Goal: Navigation & Orientation: Find specific page/section

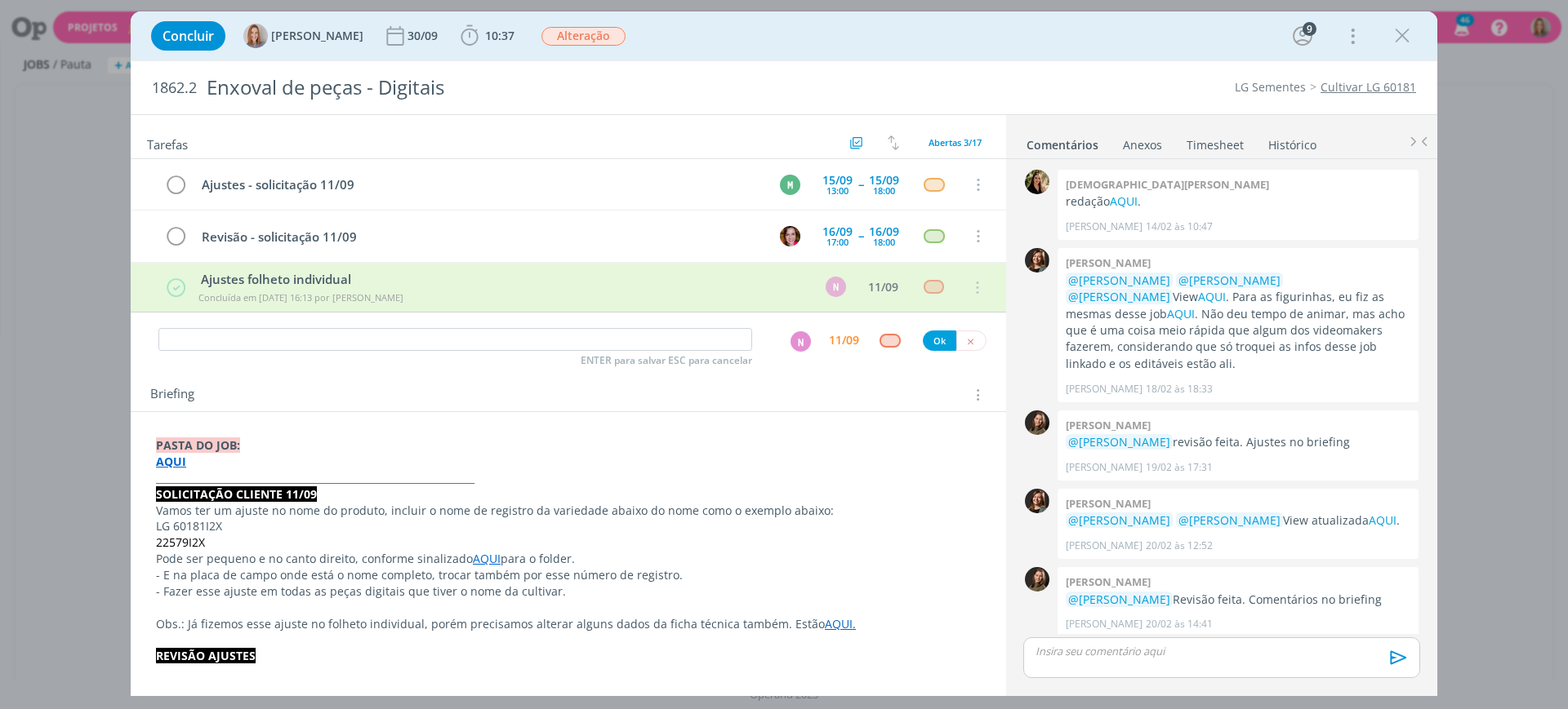
scroll to position [675, 0]
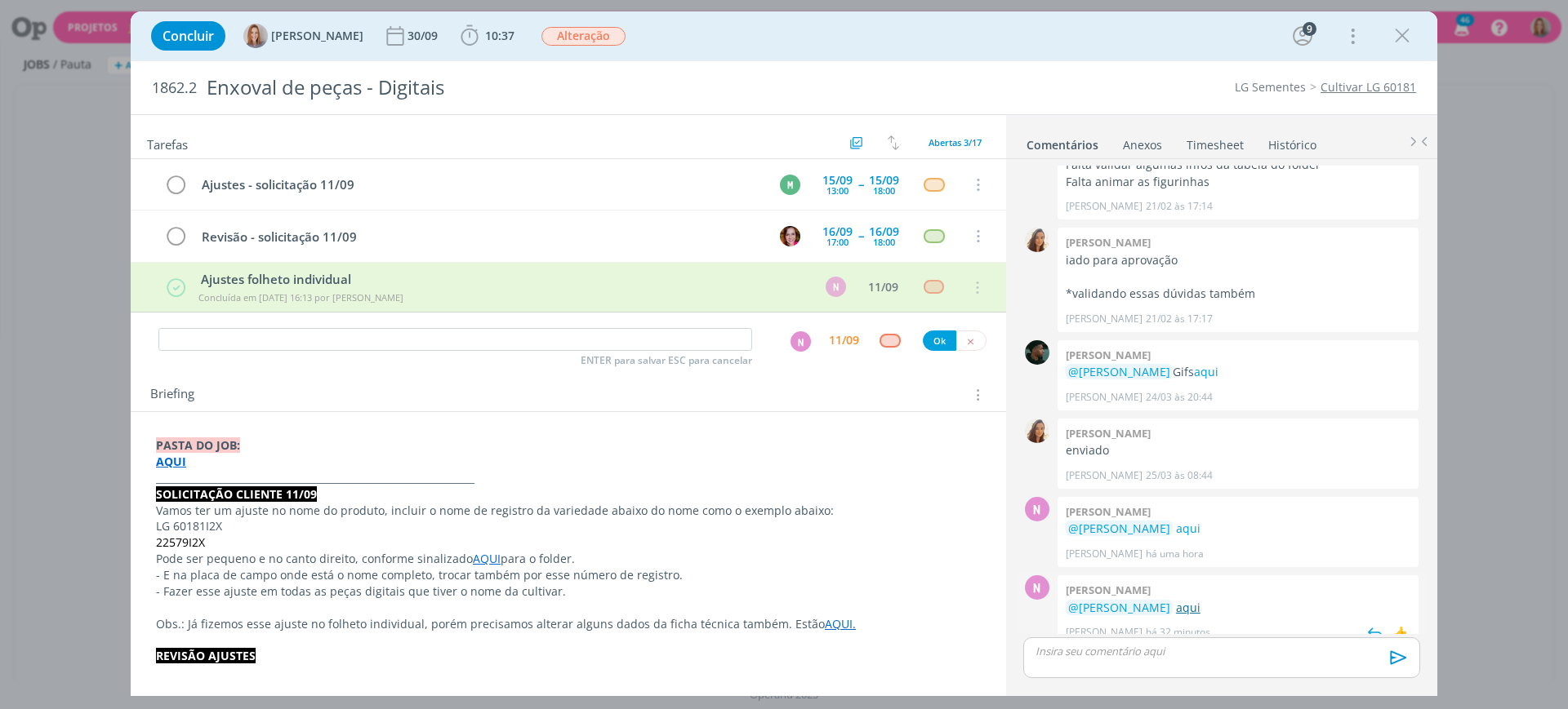
click at [1194, 600] on link "aqui" at bounding box center [1189, 607] width 25 height 15
click at [570, 397] on div "Briefing Briefings Predefinidos Versões do Briefing Ver Briefing do Projeto" at bounding box center [571, 394] width 841 height 21
click at [965, 339] on icon "dialog" at bounding box center [970, 341] width 10 height 10
click at [554, 367] on div "Tarefas Usar Job de template Criar template a partir deste job Visualizar Templ…" at bounding box center [568, 399] width 876 height 569
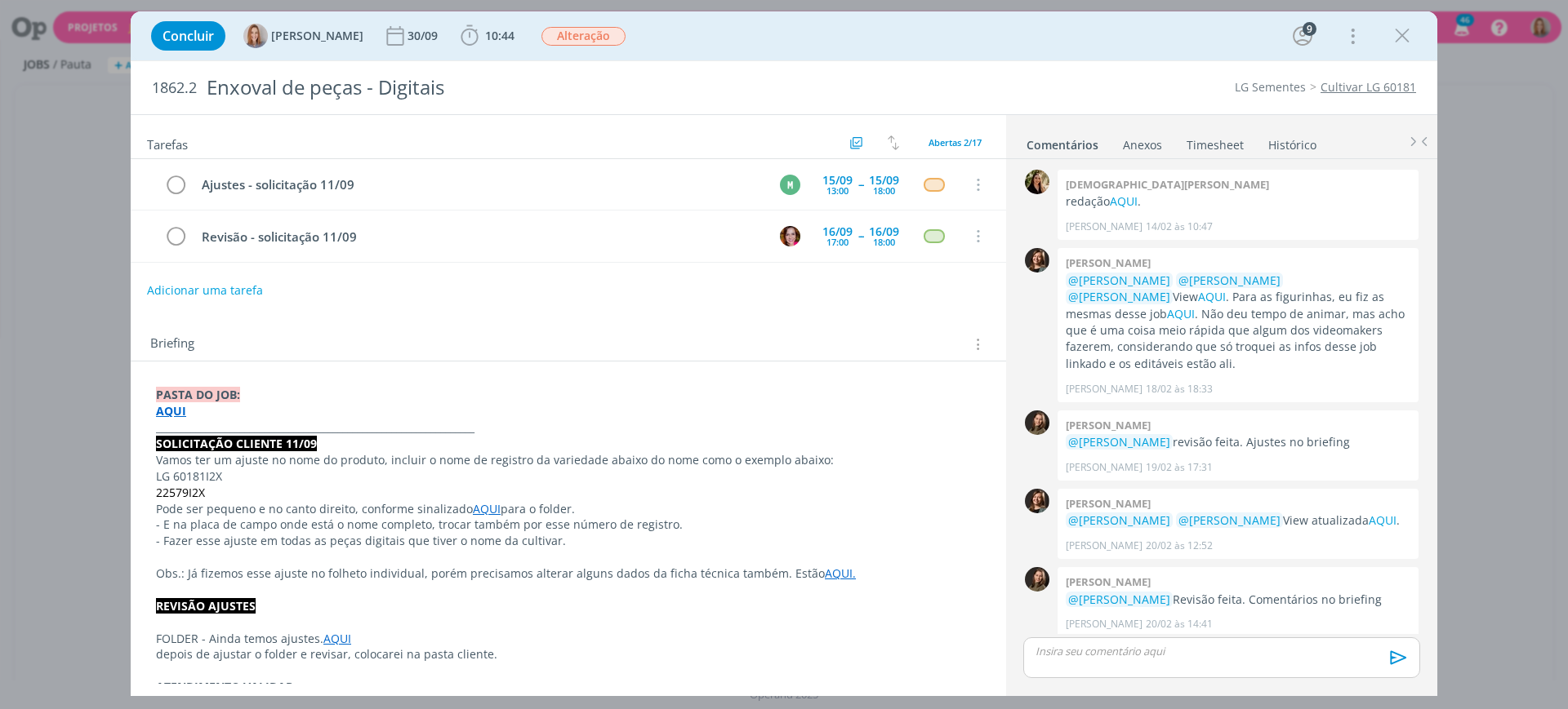
scroll to position [675, 0]
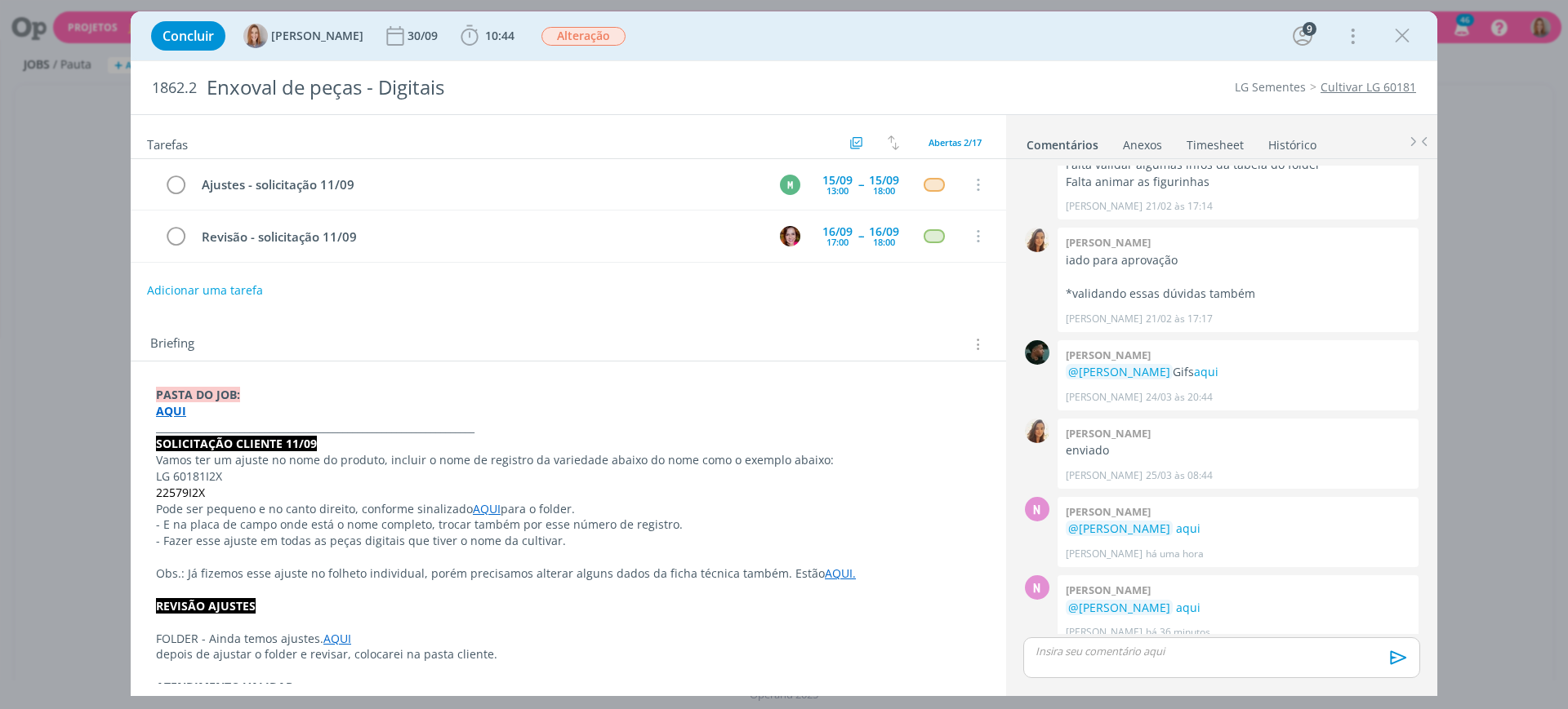
click at [356, 571] on p "Obs.: Já fizemos esse ajuste no folheto individual, porém precisamos alterar al…" at bounding box center [568, 573] width 824 height 16
click at [476, 571] on p "Obs.: Já fizemos esse ajuste no folheto individual, porém precisamos alterar al…" at bounding box center [569, 574] width 823 height 16
click at [506, 571] on p "Obs.: Já fizemos esse ajuste no folheto individual, porém precisamos alterar al…" at bounding box center [569, 574] width 823 height 16
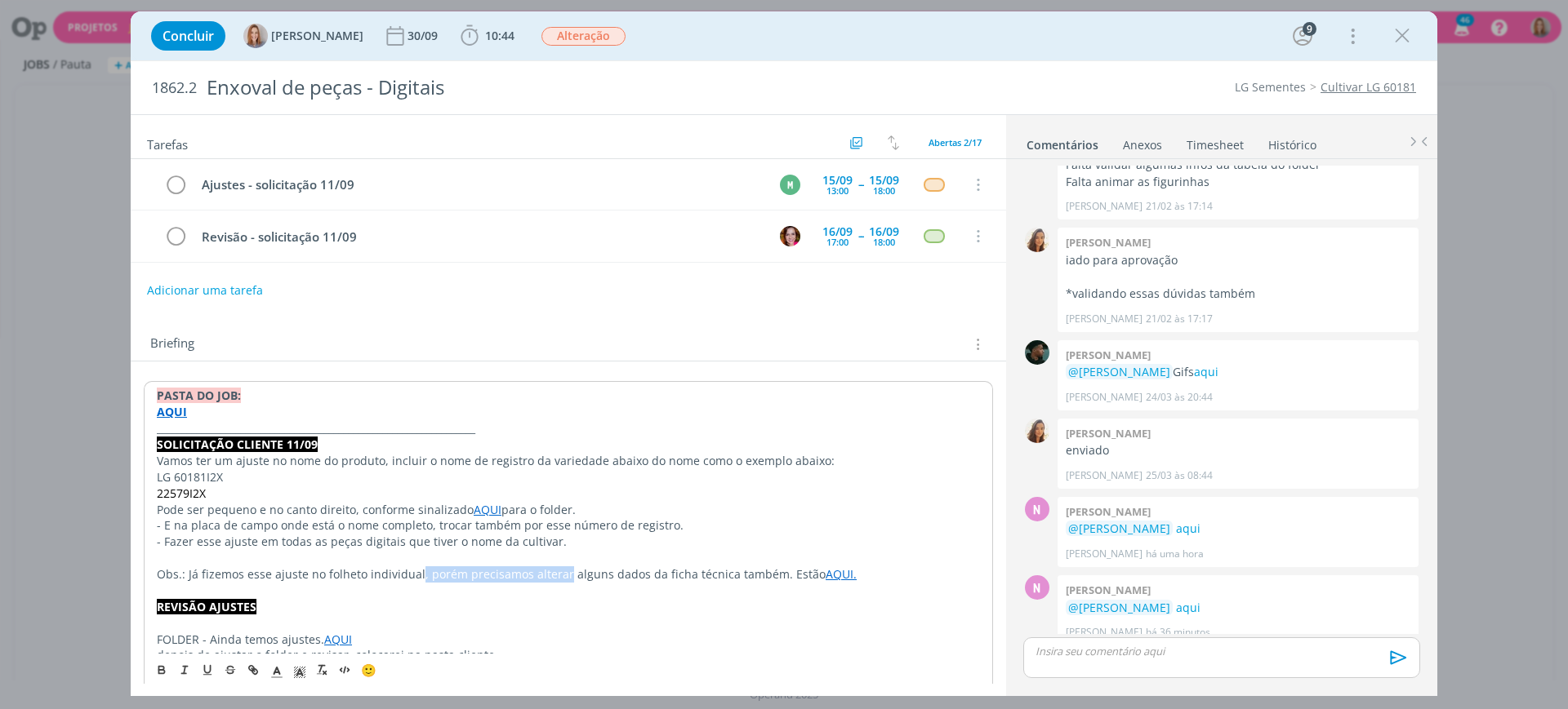
drag, startPoint x: 558, startPoint y: 568, endPoint x: 416, endPoint y: 575, distance: 142.2
click at [416, 575] on p "Obs.: Já fizemos esse ajuste no folheto individual, porém precisamos alterar al…" at bounding box center [569, 574] width 823 height 16
click at [618, 570] on p "Obs.: Já fizemos esse ajuste no folheto individual e alteramos alguns dados da …" at bounding box center [569, 574] width 823 height 16
click at [657, 569] on p "Obs.: Já fizemos esse ajuste no folheto individual e alteramos alguns dados da …" at bounding box center [569, 574] width 823 height 16
click at [794, 569] on p "Obs.: Já fizemos esse ajuste no folheto individual e alteramos alguns dados da …" at bounding box center [568, 573] width 824 height 16
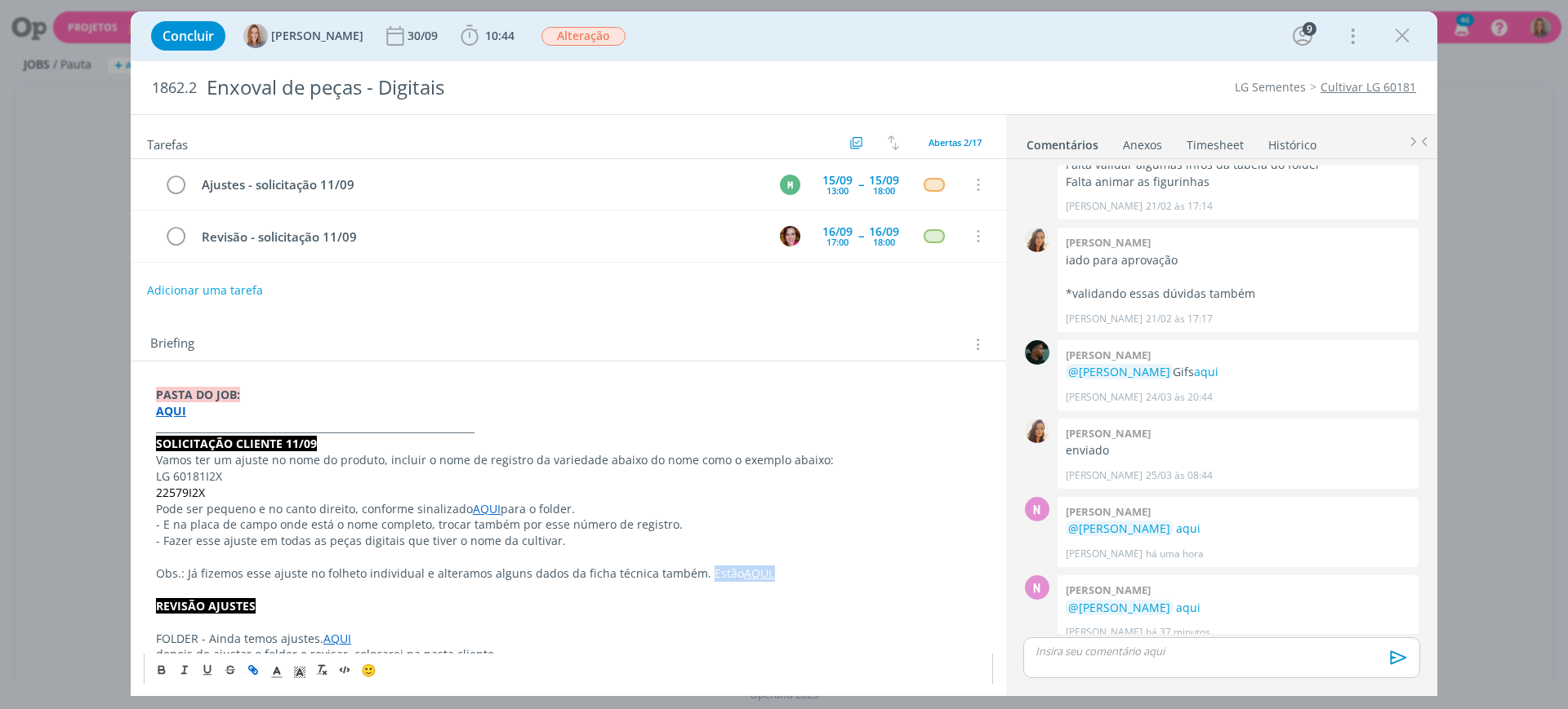
drag, startPoint x: 771, startPoint y: 568, endPoint x: 694, endPoint y: 566, distance: 77.0
click at [694, 566] on p "Obs.: Já fizemos esse ajuste no folheto individual e alteramos alguns dados da …" at bounding box center [568, 573] width 824 height 16
click at [672, 359] on div "Briefing Briefings Predefinidos Versões do Briefing Ver Briefing do Projeto" at bounding box center [568, 339] width 876 height 44
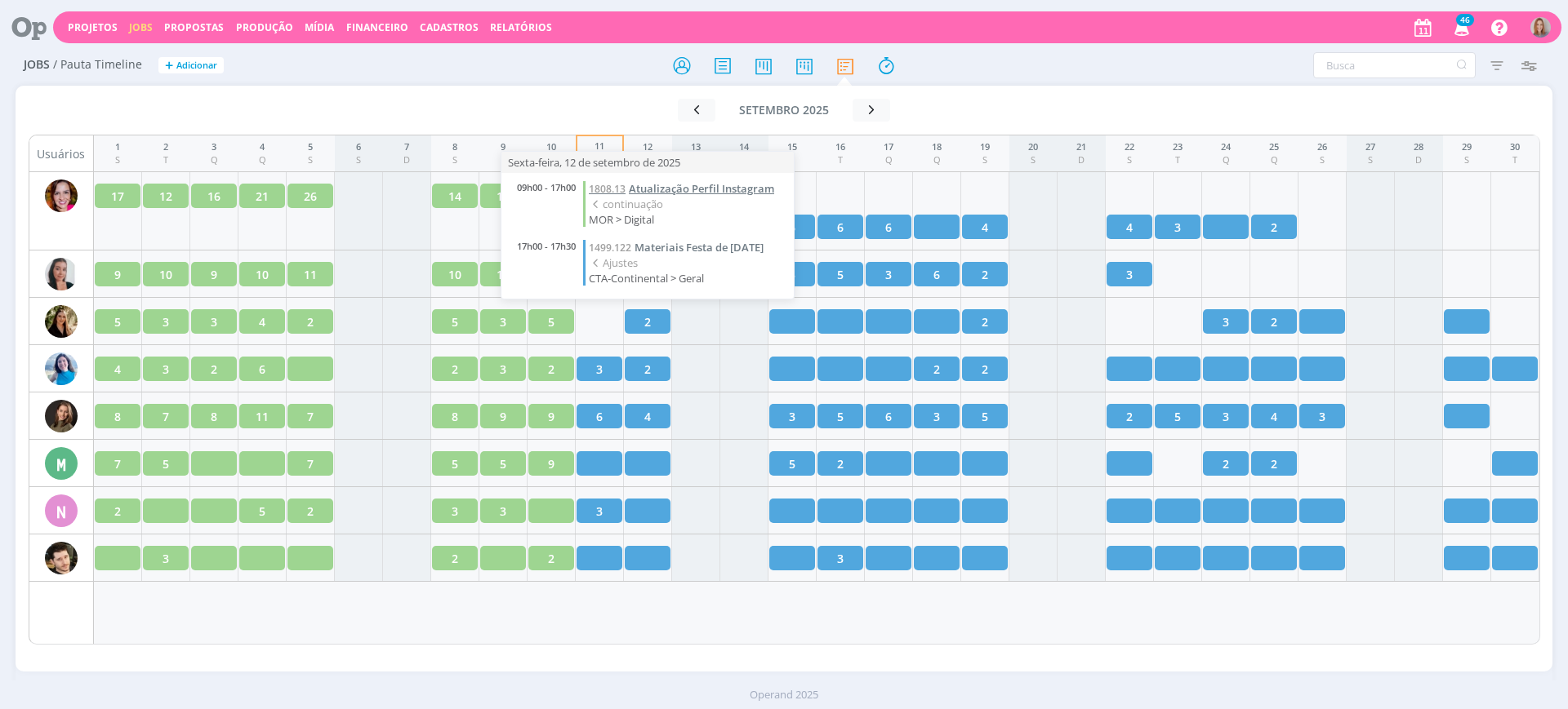
click at [667, 184] on span "Atualização Perfil Instagram" at bounding box center [701, 188] width 145 height 14
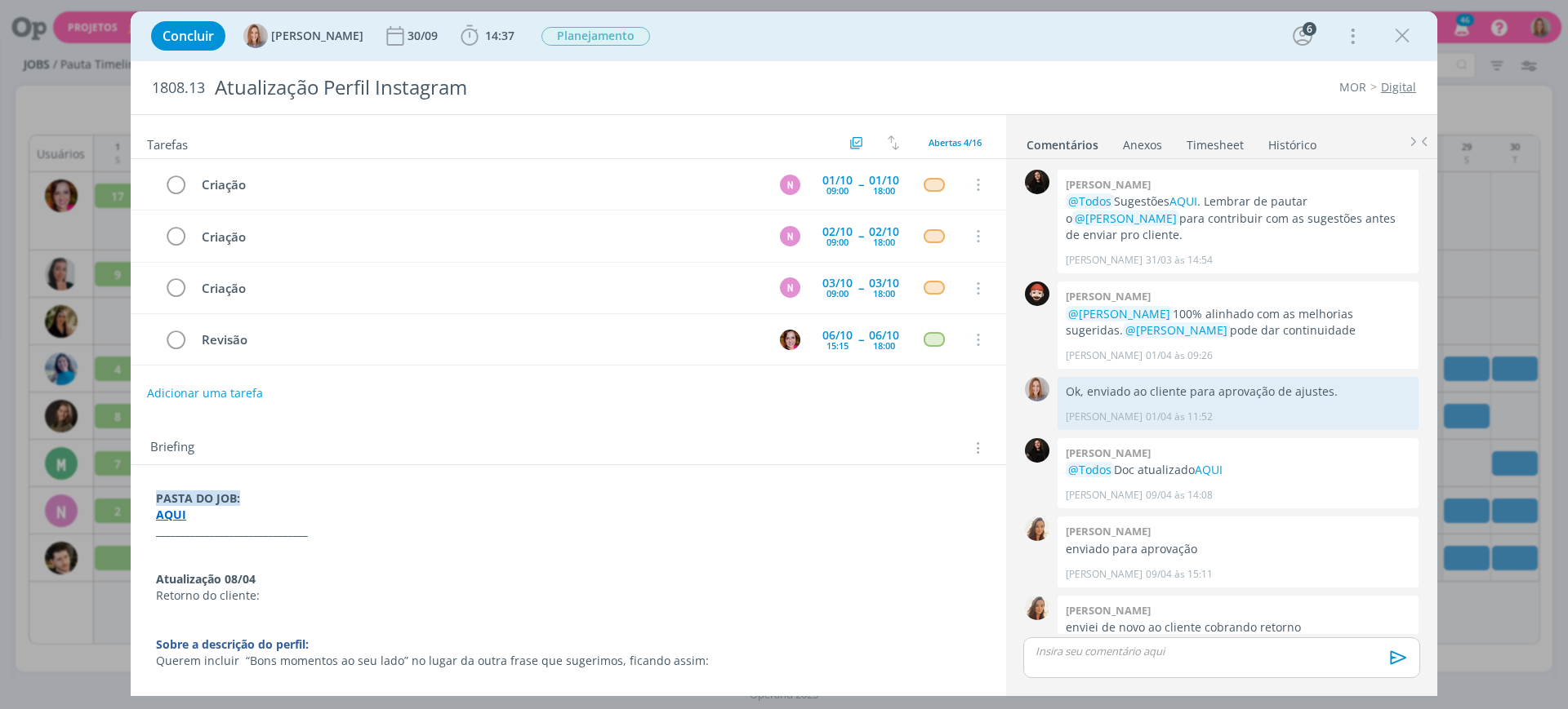
scroll to position [1635, 0]
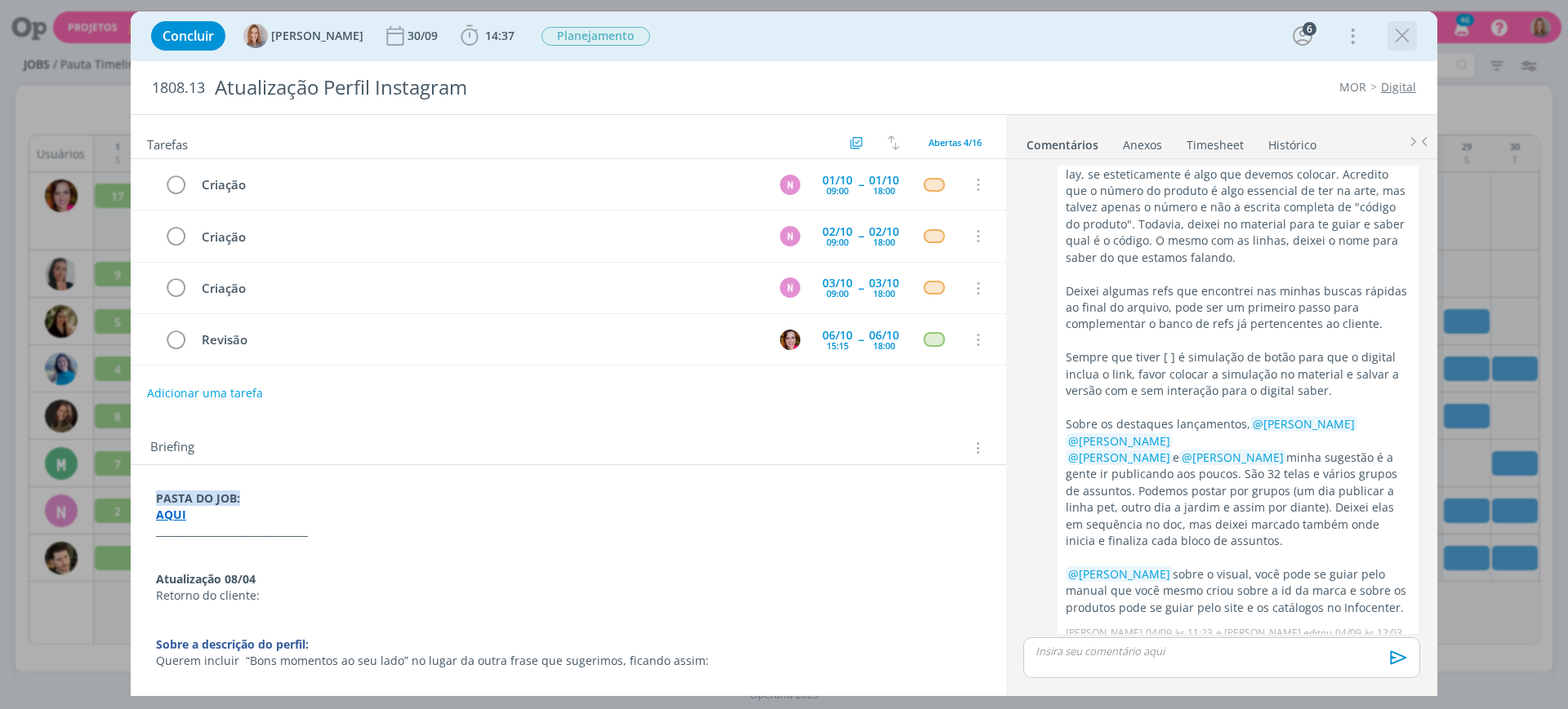
click at [1411, 27] on icon "dialog" at bounding box center [1403, 36] width 25 height 25
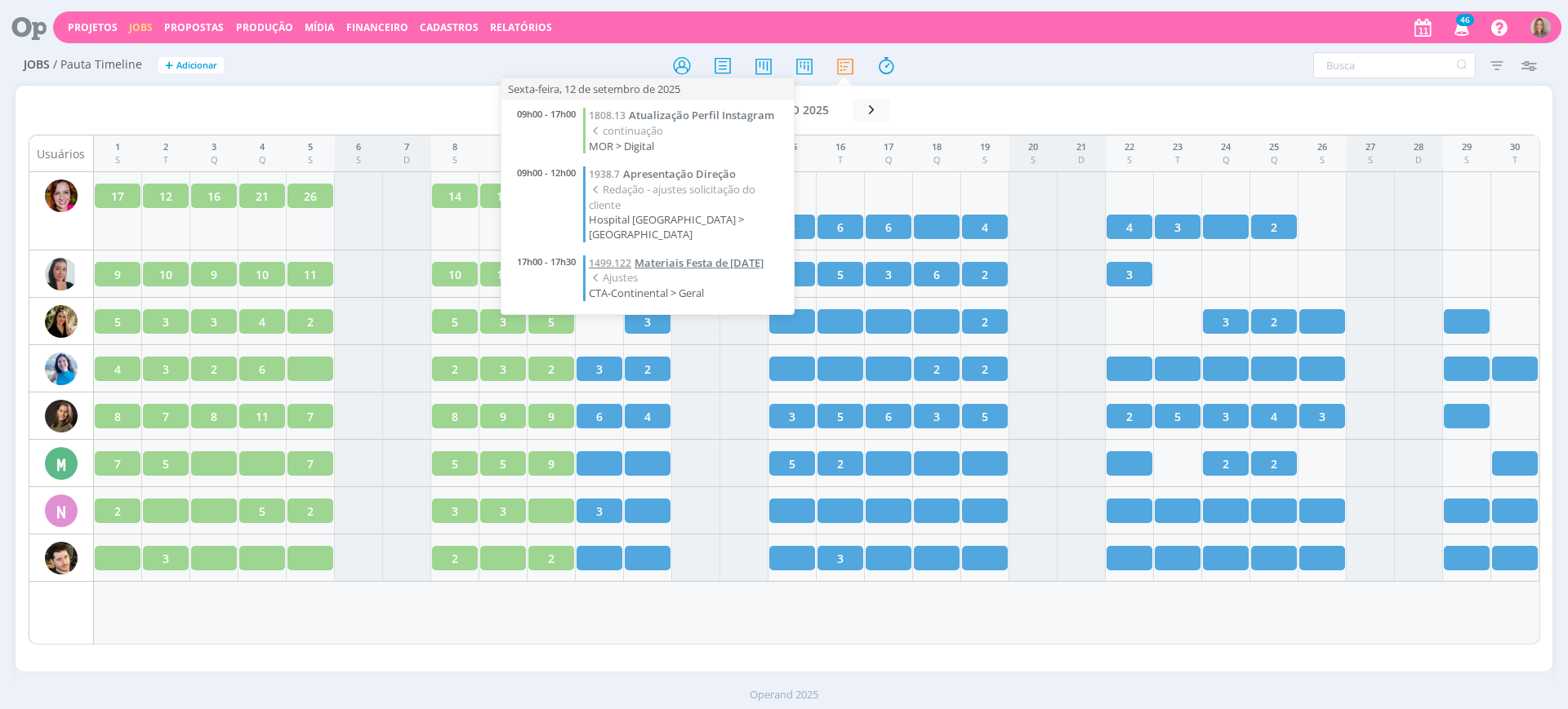
click at [730, 256] on span "Materiais Festa de Natal 2025" at bounding box center [699, 262] width 129 height 14
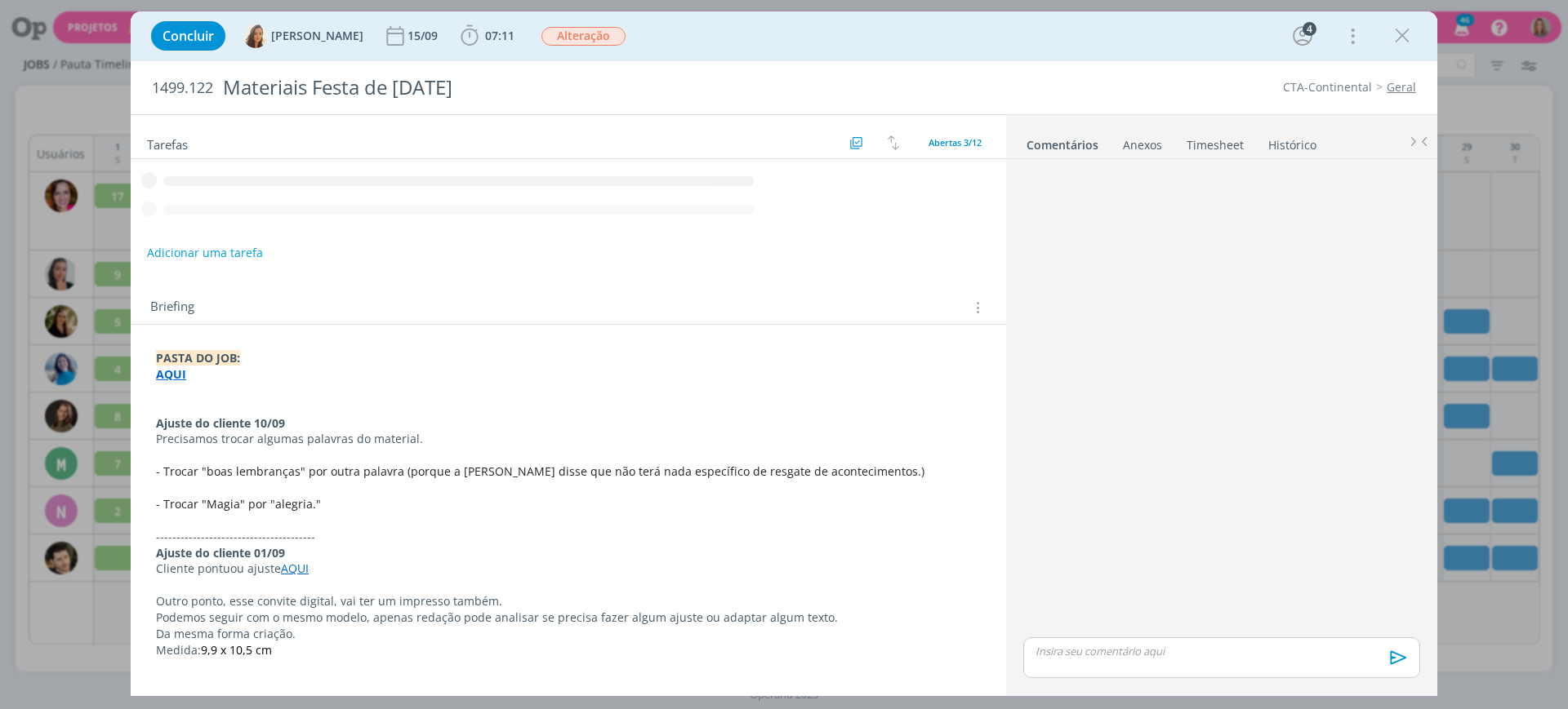
scroll to position [278, 0]
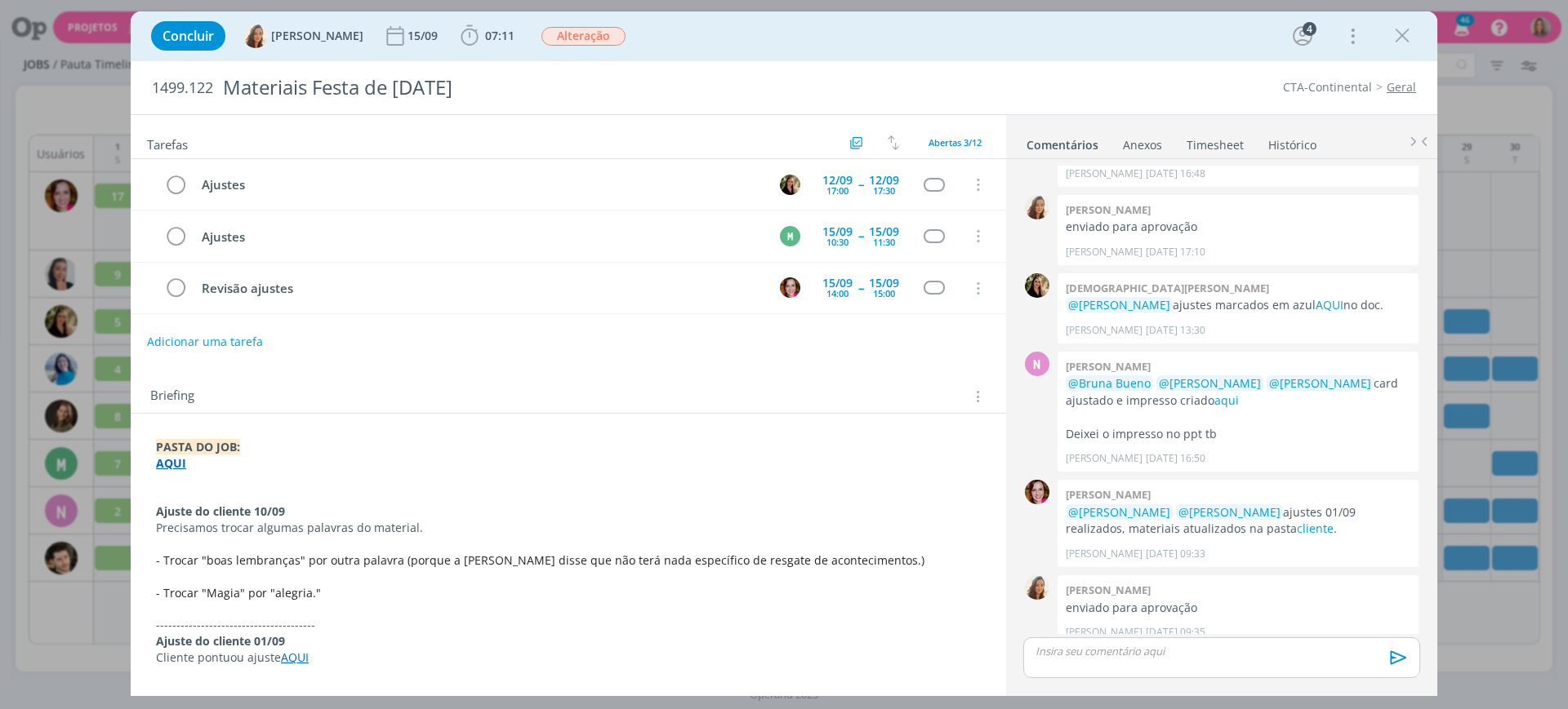
click at [255, 543] on p "dialog" at bounding box center [568, 544] width 824 height 16
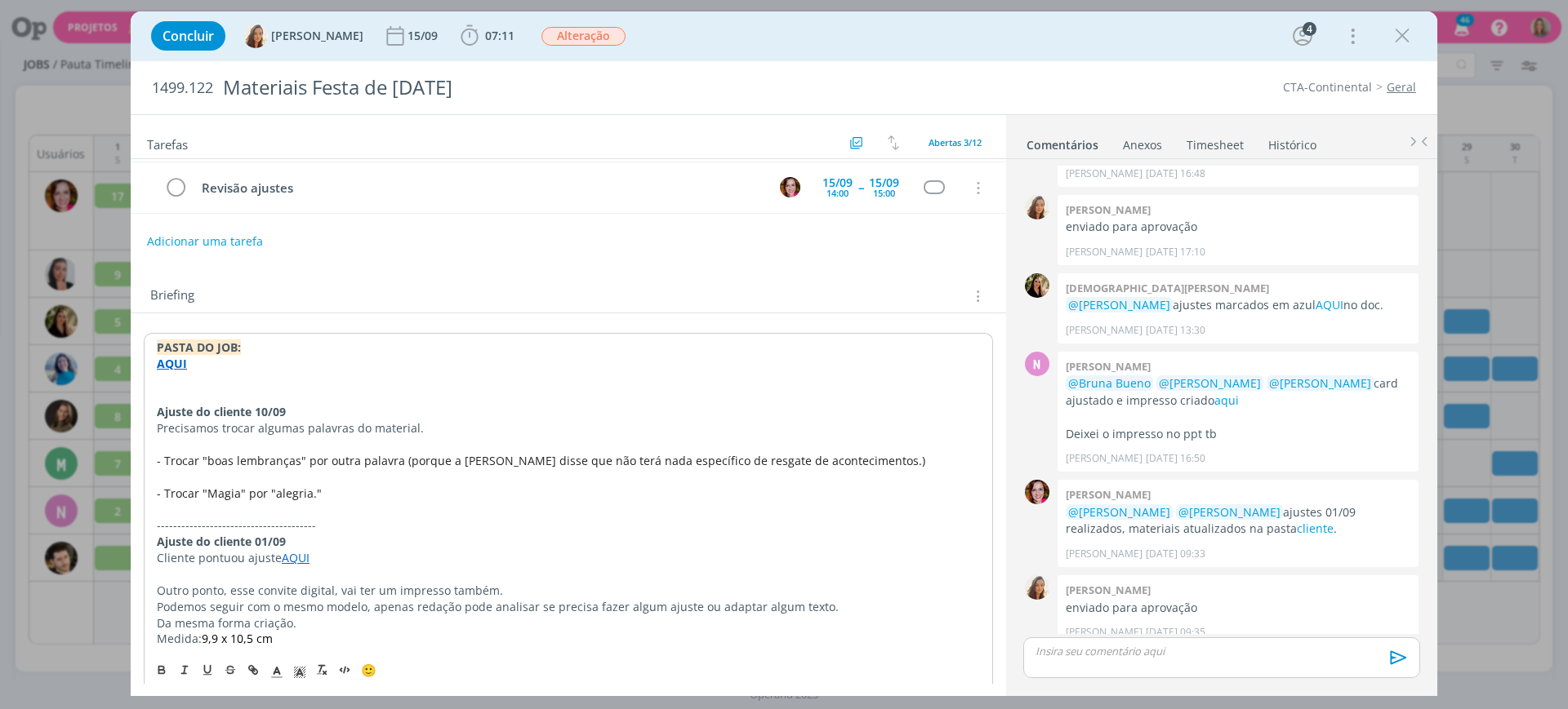
scroll to position [102, 0]
click at [587, 456] on span "- Trocar "boas lembranças" por outra palavra (porque a Leila disse que não terá…" at bounding box center [541, 459] width 768 height 15
click at [686, 458] on span "- Trocar "boas lembranças" por outra palavra (porque a Leila disse que não terá…" at bounding box center [541, 459] width 768 height 15
click at [726, 470] on p "dialog" at bounding box center [569, 475] width 823 height 16
click at [260, 484] on span "- Trocar "Magia" por "alegria."" at bounding box center [239, 491] width 165 height 15
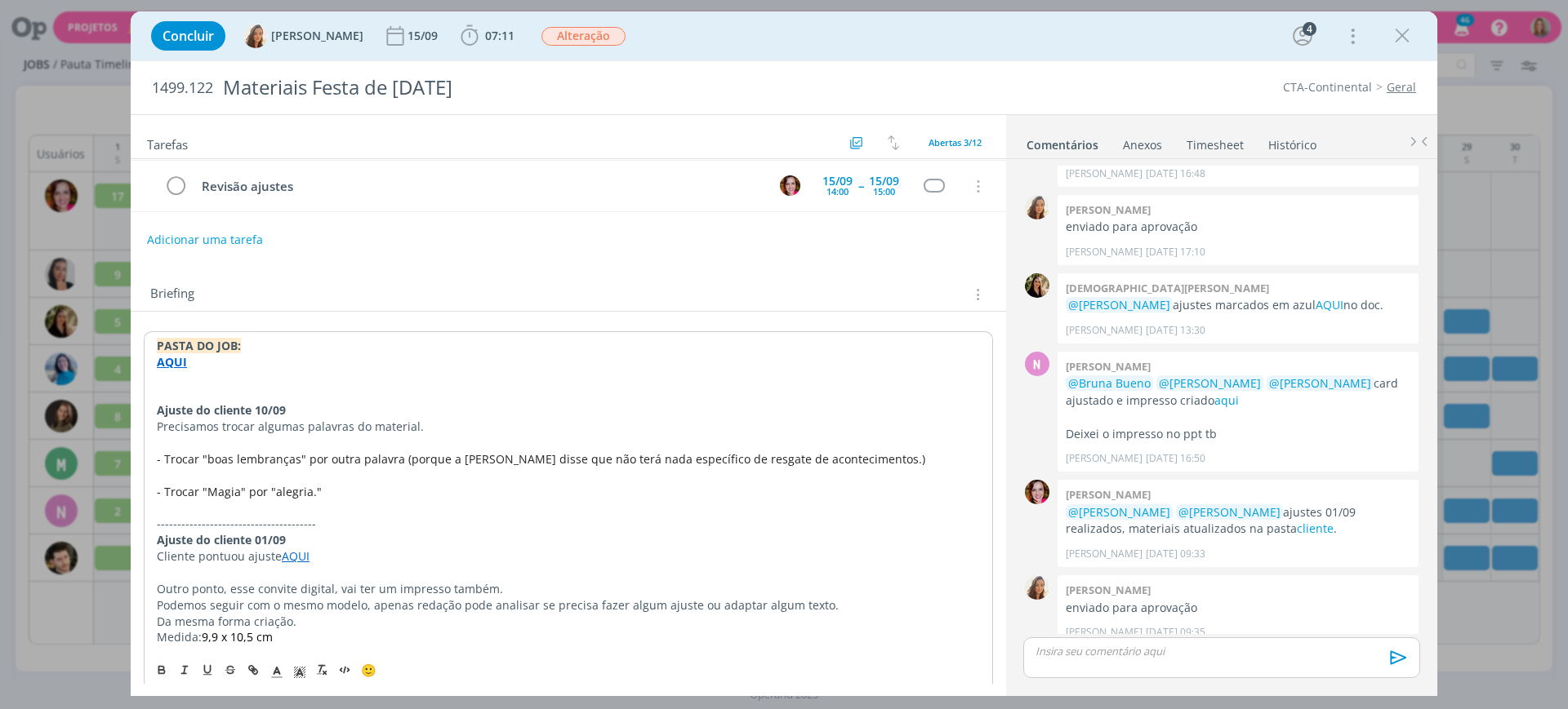
click at [325, 500] on p "dialog" at bounding box center [569, 508] width 823 height 16
click at [1297, 521] on link "cliente" at bounding box center [1315, 528] width 37 height 15
click at [1234, 393] on link "aqui" at bounding box center [1227, 400] width 25 height 15
click at [459, 215] on div "Ajustes 12/09 17:00 -- 12/09 17:30 Cancelar Ajustes M 15/09 10:30 -- 15/09 11:3…" at bounding box center [568, 141] width 876 height 168
click at [1408, 34] on icon "dialog" at bounding box center [1403, 36] width 25 height 25
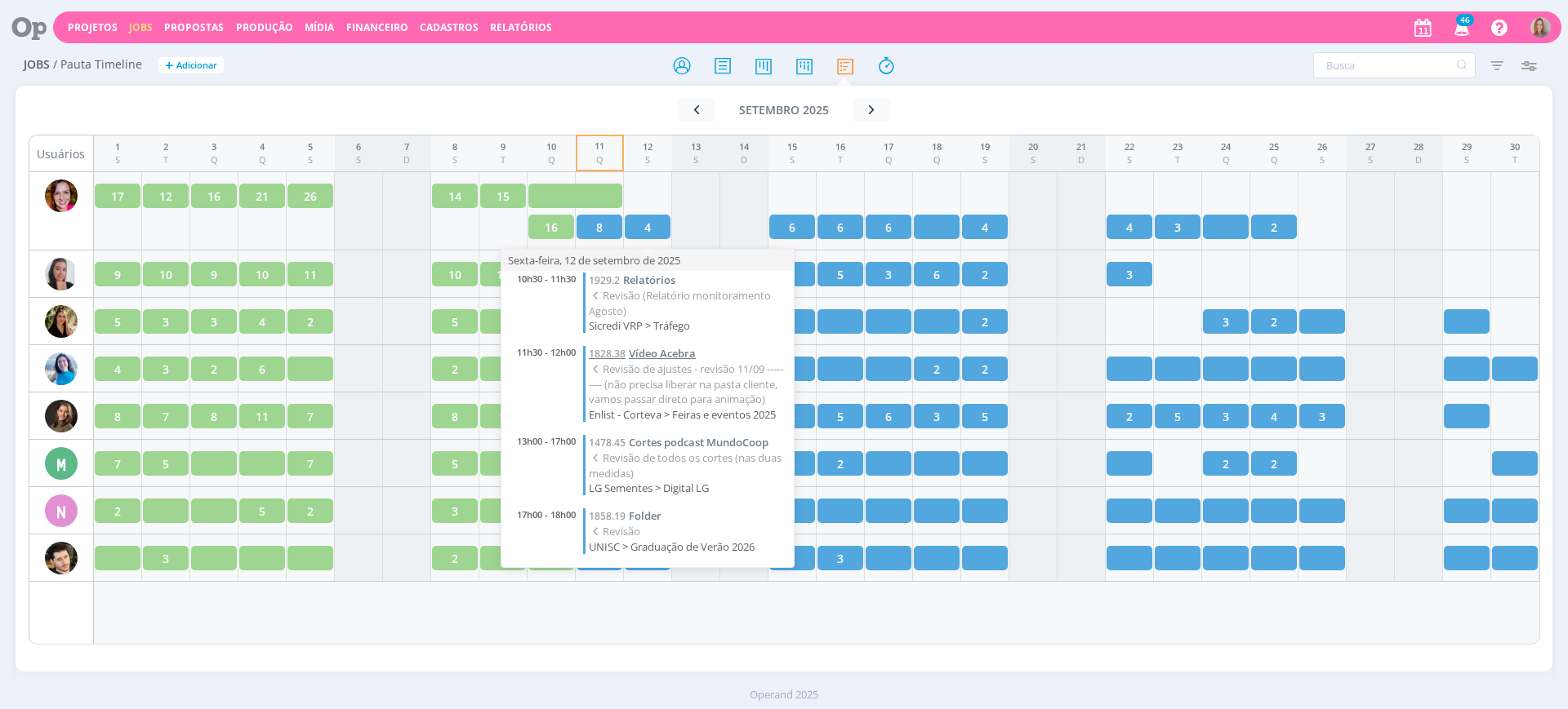
scroll to position [36, 0]
click at [713, 444] on span "Cortes podcast MundoCoop" at bounding box center [698, 442] width 140 height 14
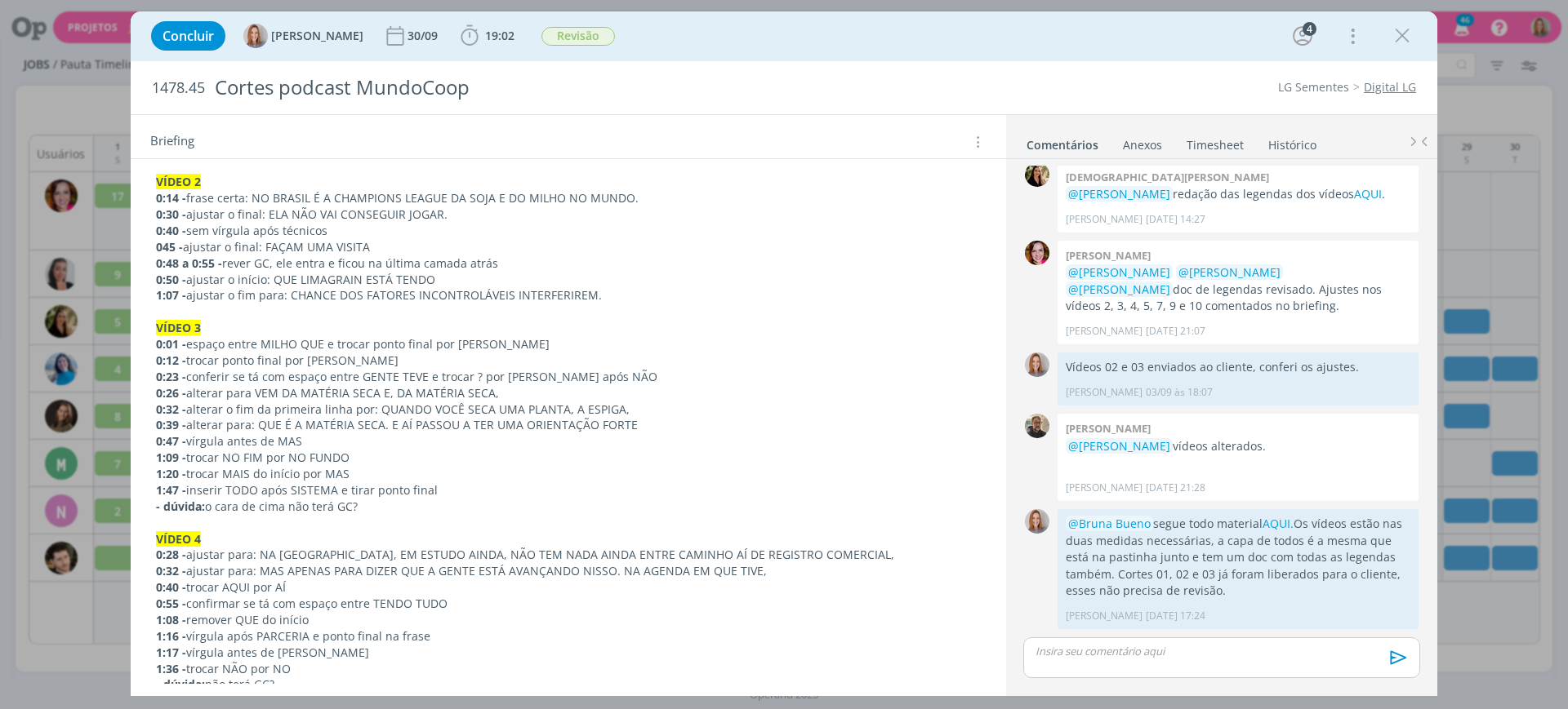
scroll to position [204, 0]
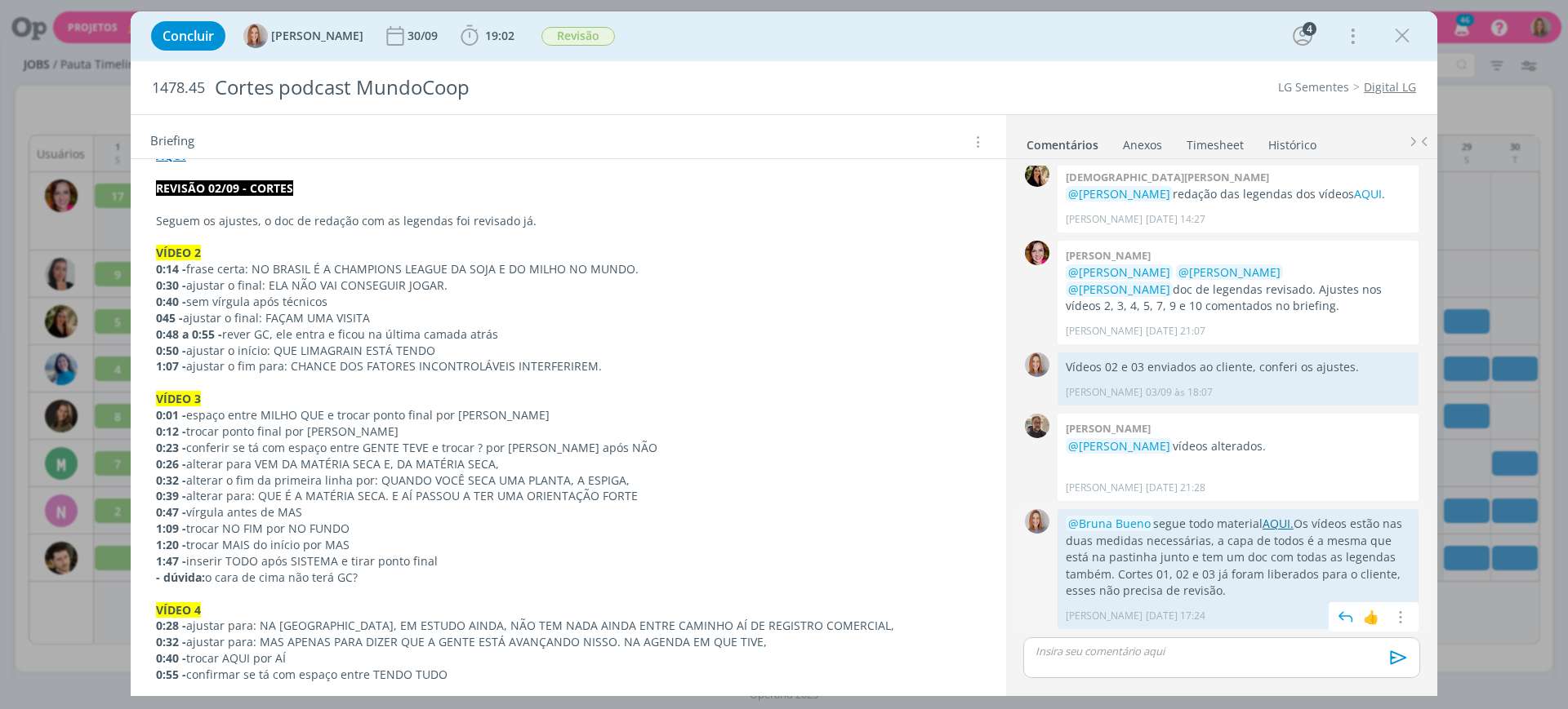
click at [1284, 518] on link "AQUI." at bounding box center [1278, 524] width 31 height 15
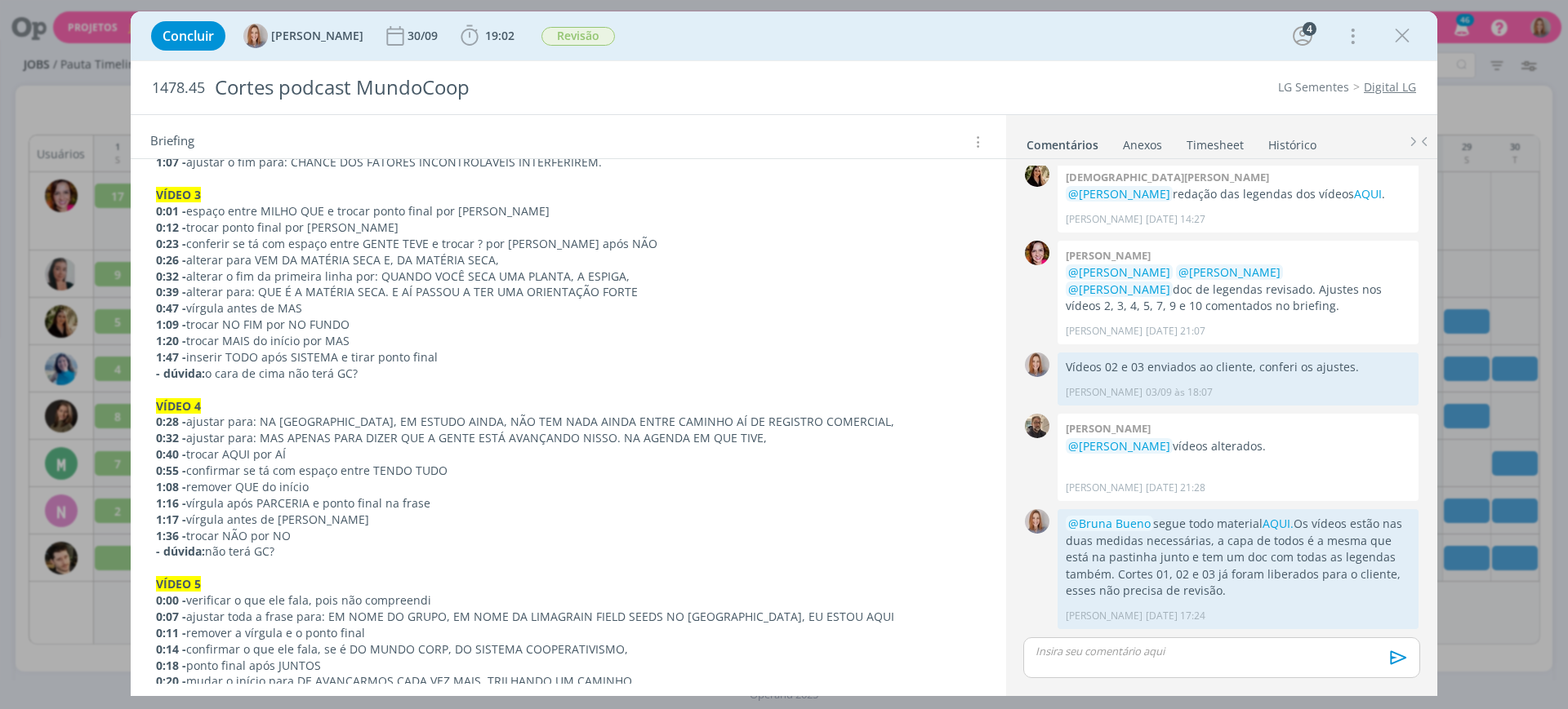
scroll to position [0, 0]
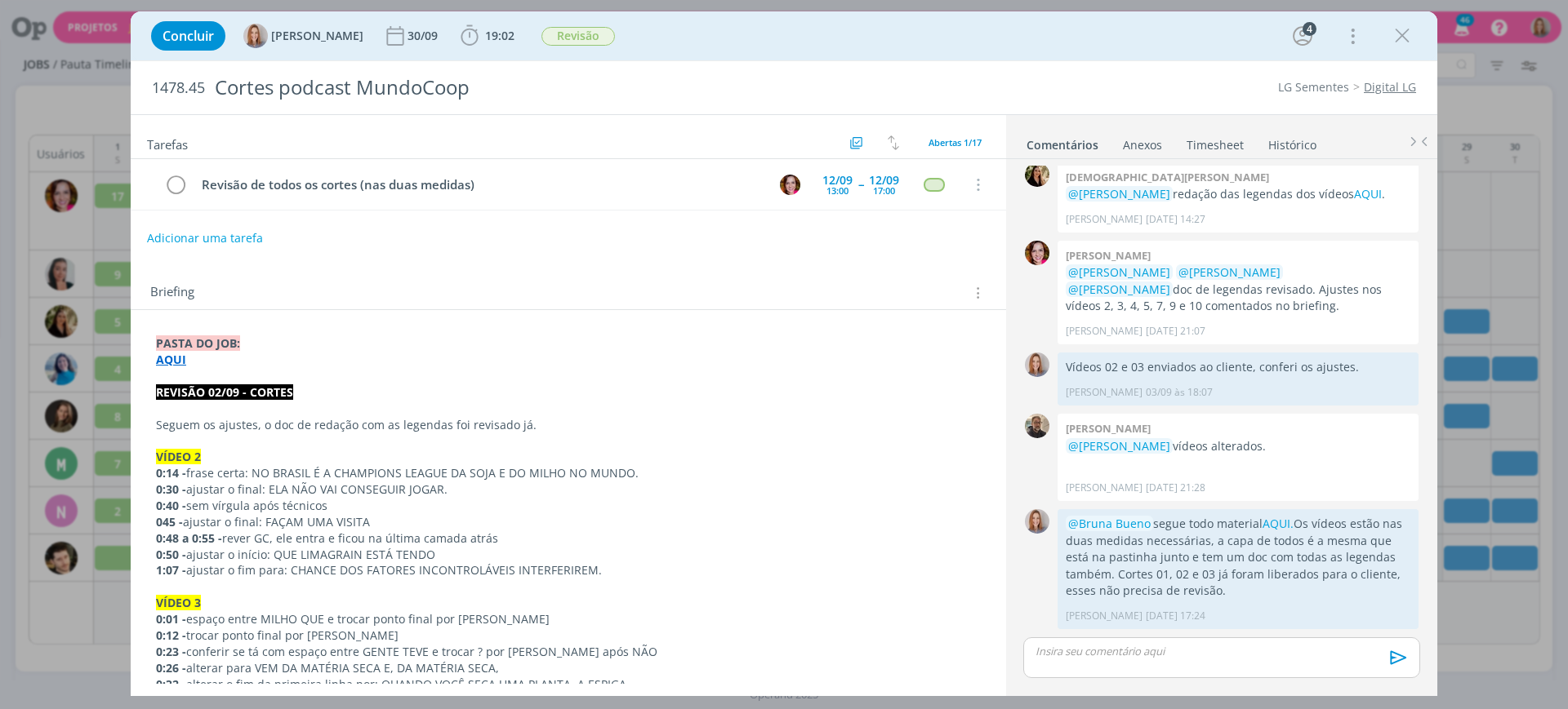
click at [523, 418] on p "Seguem os ajustes, o doc de redação com as legendas foi revisado já." at bounding box center [568, 425] width 824 height 16
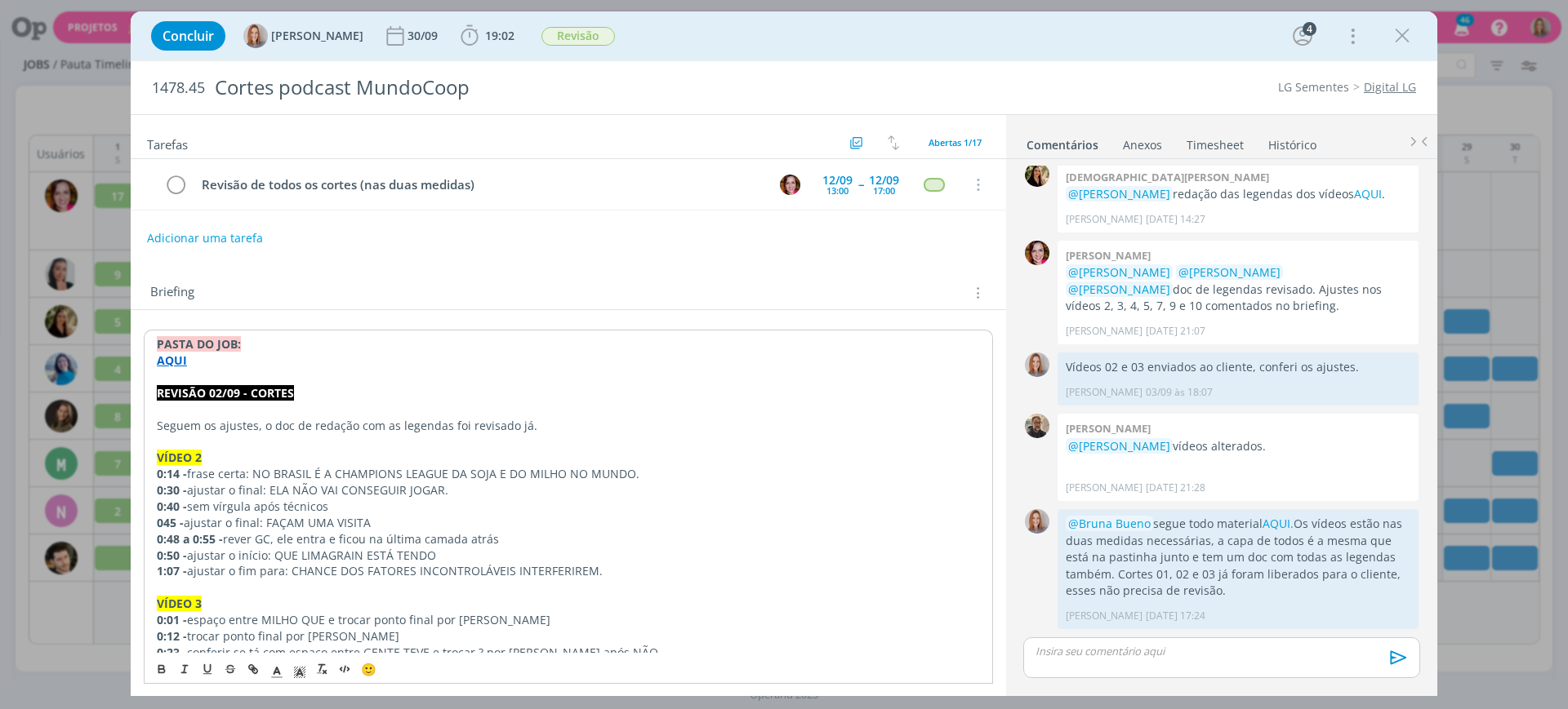
click at [571, 450] on p "VÍDEO 2" at bounding box center [569, 457] width 823 height 16
click at [818, 256] on div "Tarefas Usar Job de template Criar template a partir deste job Visualizar Templ…" at bounding box center [568, 399] width 876 height 569
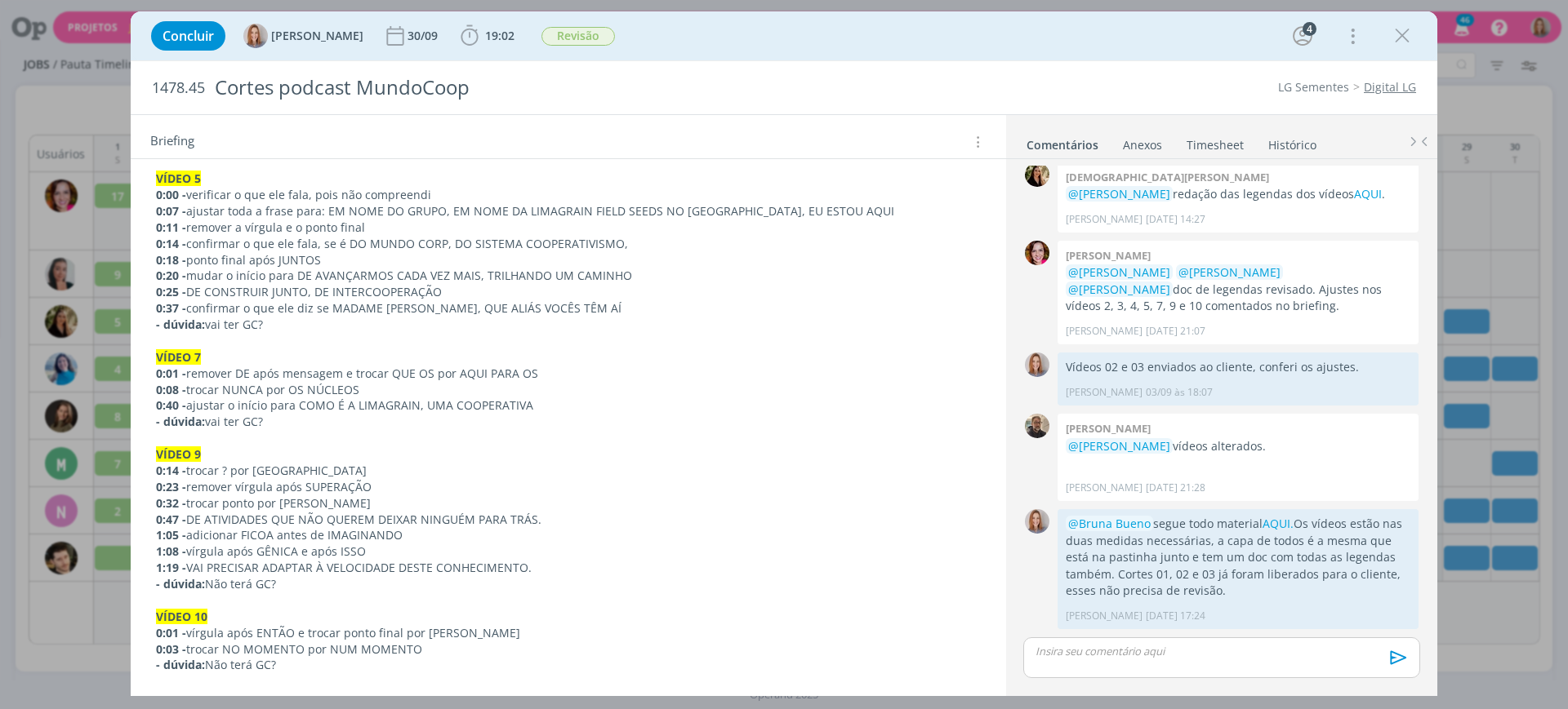
scroll to position [816, 0]
drag, startPoint x: 197, startPoint y: 467, endPoint x: 292, endPoint y: 584, distance: 150.7
click at [566, 390] on p "0:08 - trocar NUNCA por OS NÚCLEOS" at bounding box center [569, 388] width 823 height 16
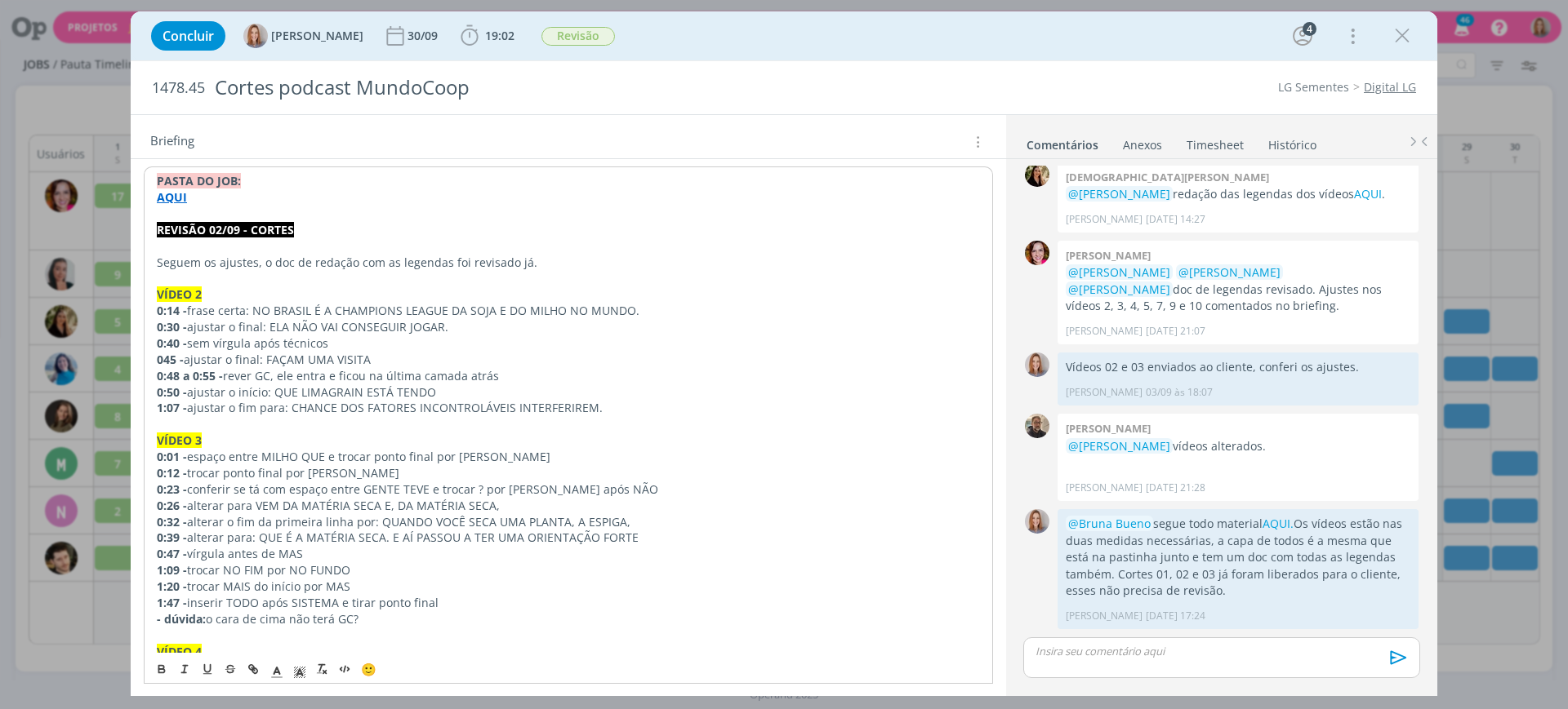
scroll to position [0, 0]
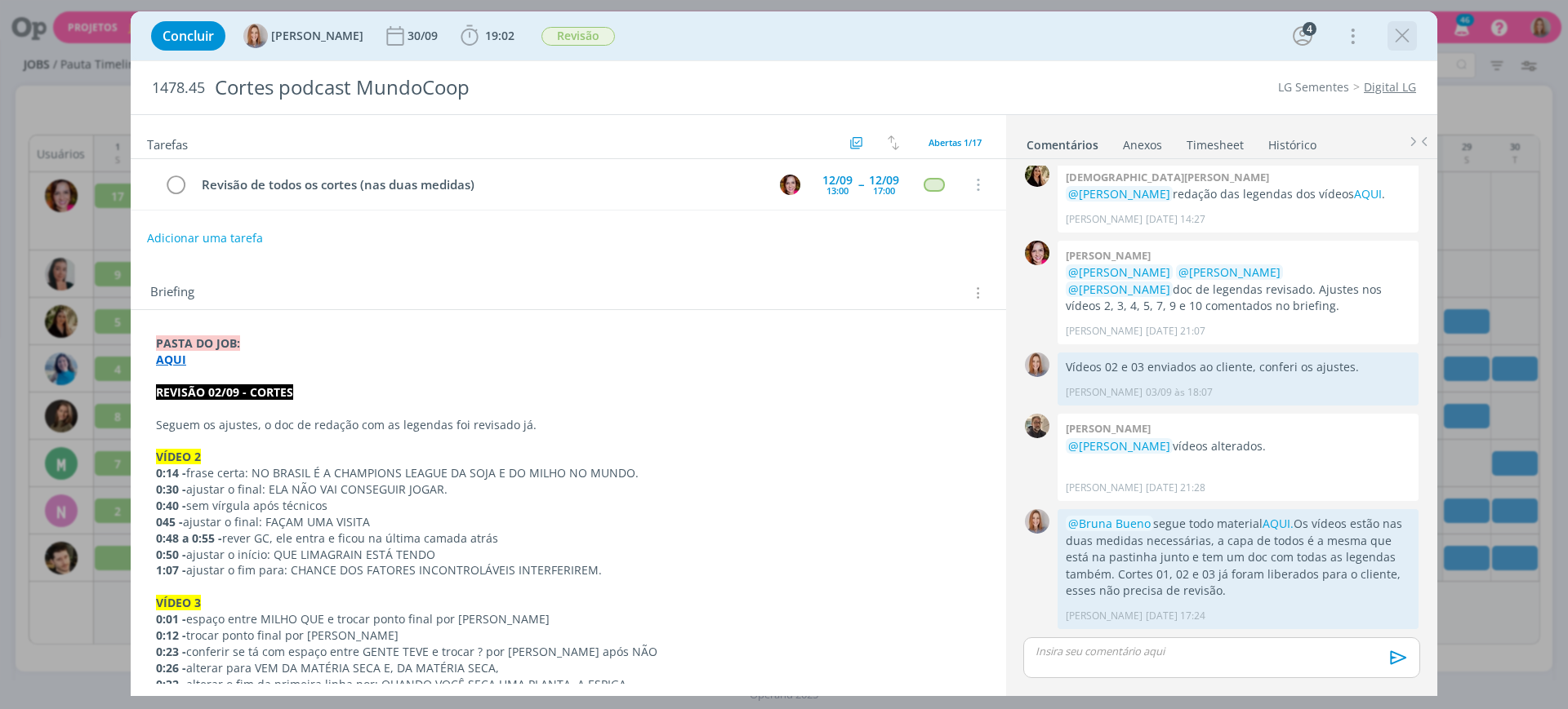
click at [1403, 33] on icon "dialog" at bounding box center [1403, 36] width 25 height 25
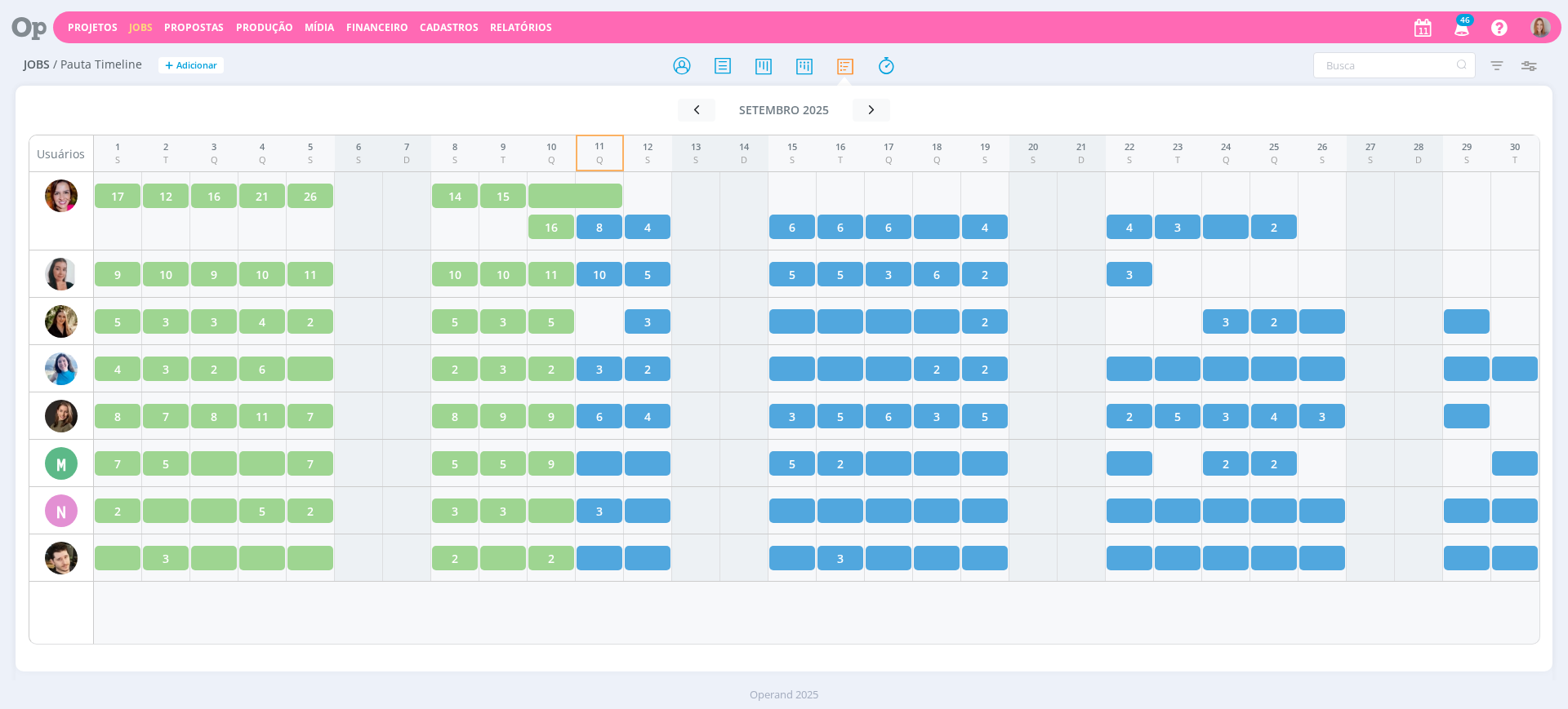
click at [14, 25] on icon at bounding box center [23, 27] width 33 height 31
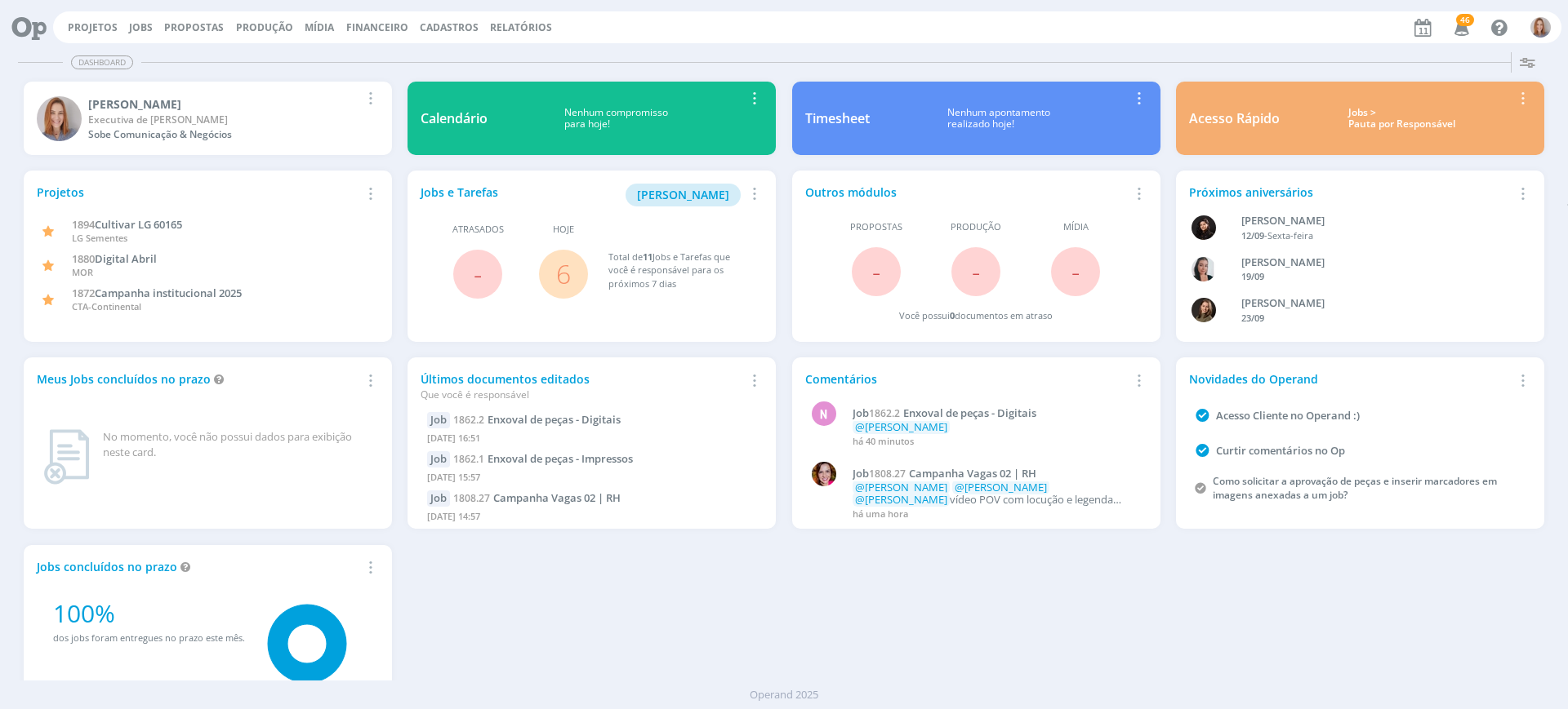
click at [556, 282] on link "6" at bounding box center [563, 274] width 14 height 35
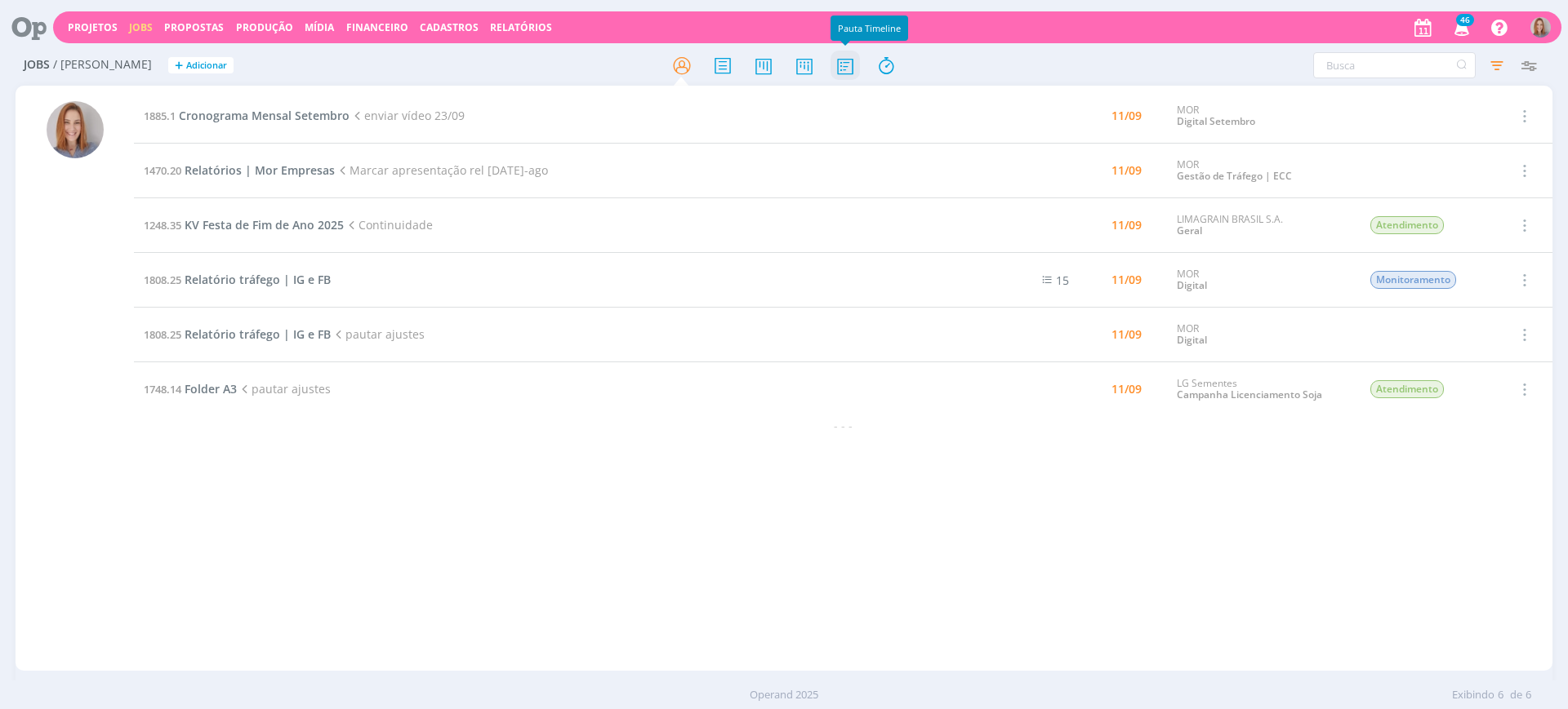
click at [847, 67] on icon at bounding box center [844, 65] width 29 height 31
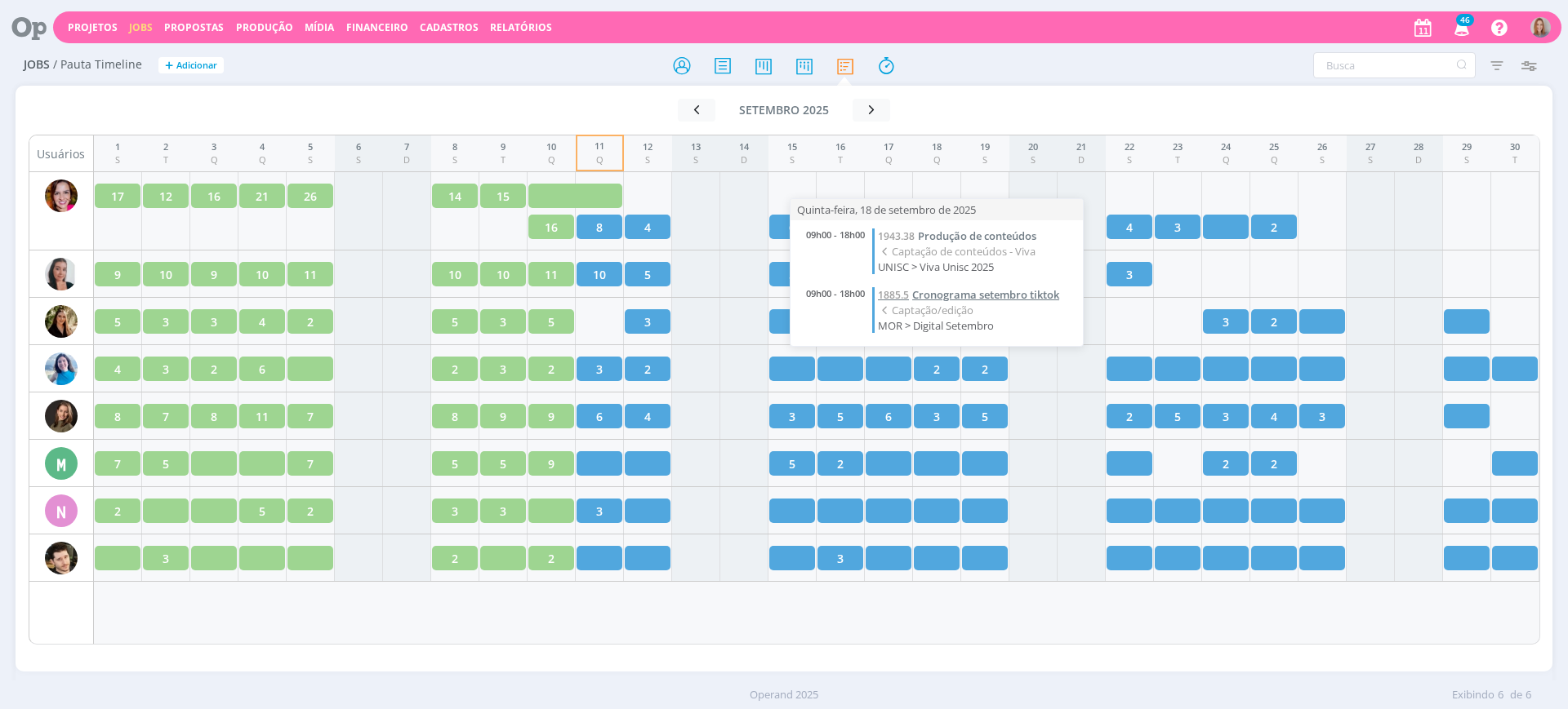
click at [968, 296] on span "Cronograma setembro tiktok" at bounding box center [985, 294] width 147 height 14
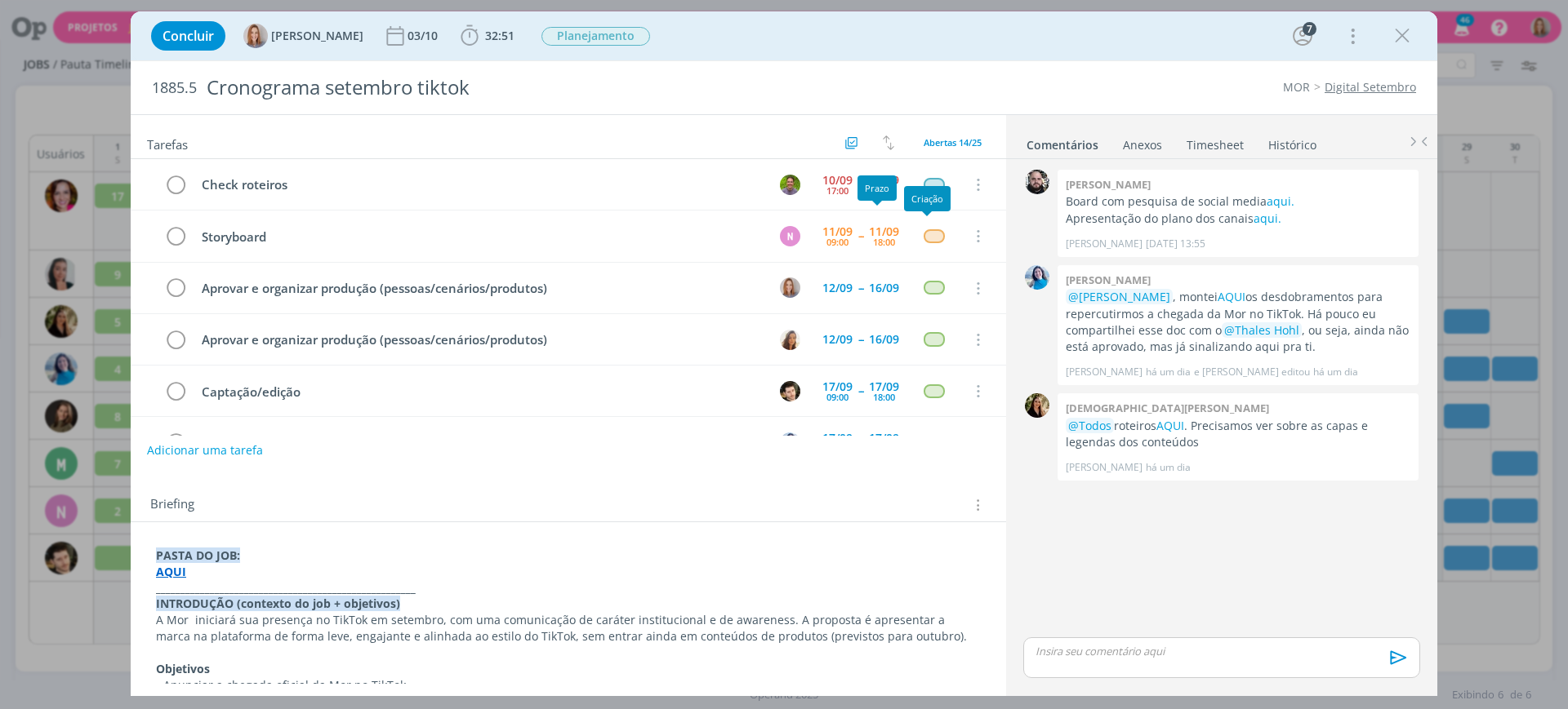
scroll to position [355, 0]
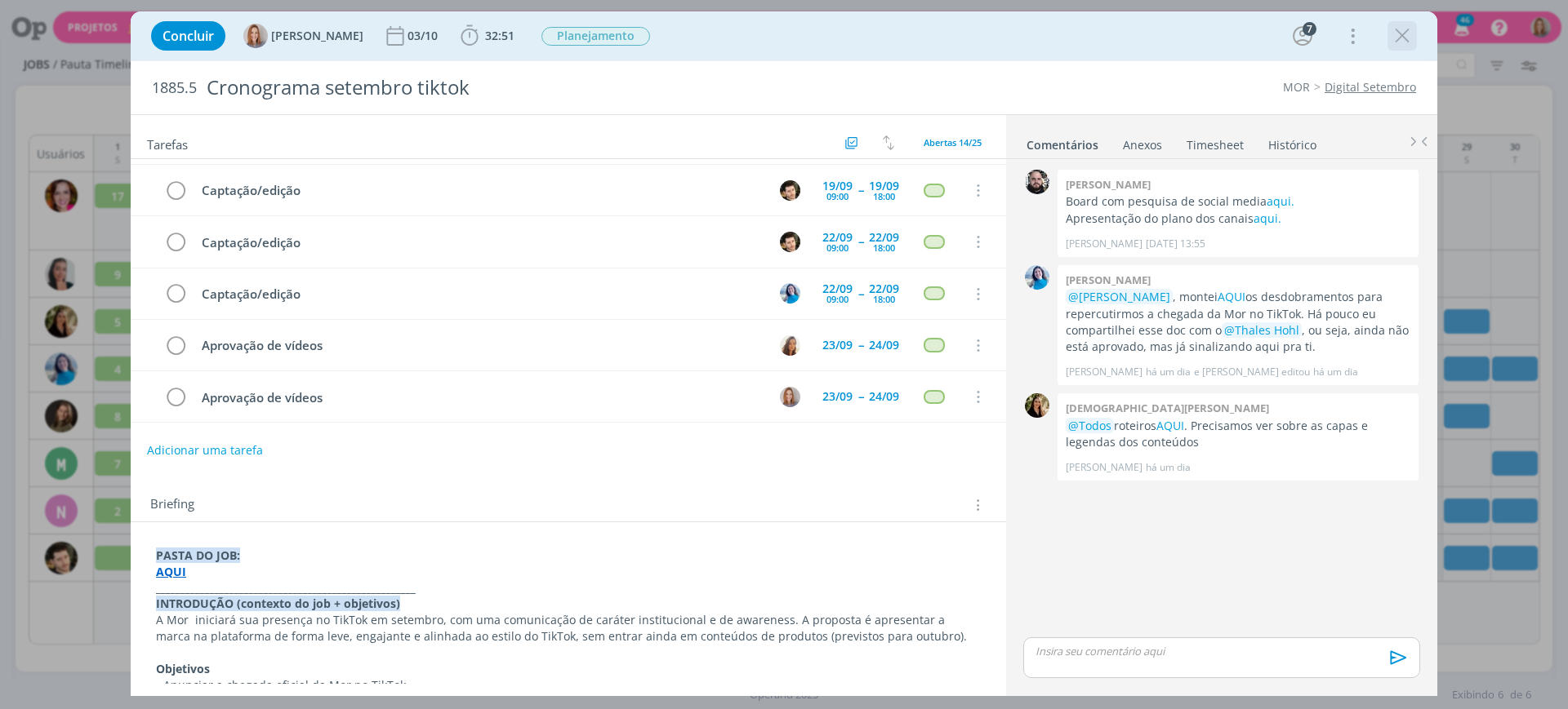
click at [1402, 34] on icon "dialog" at bounding box center [1403, 36] width 25 height 25
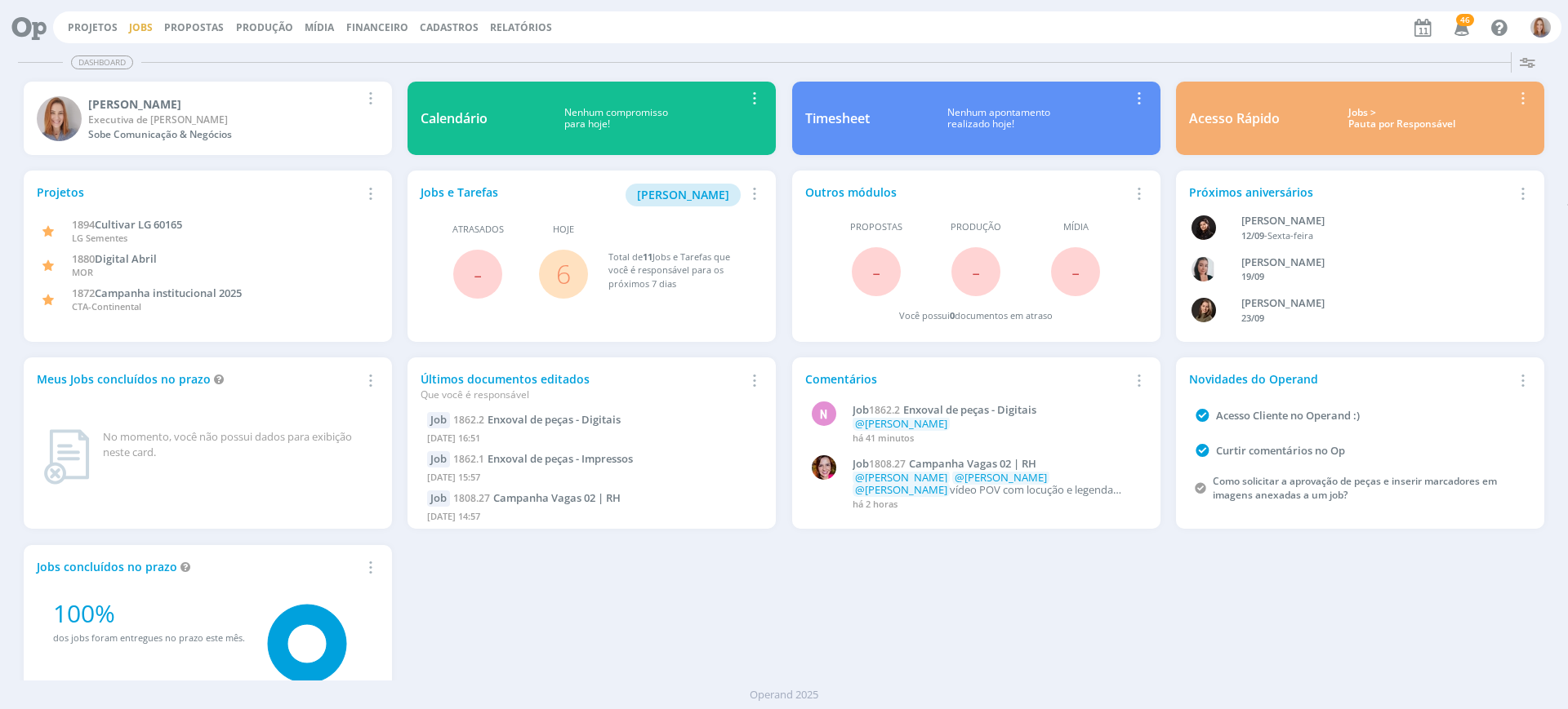
click at [147, 26] on link "Jobs" at bounding box center [141, 27] width 24 height 14
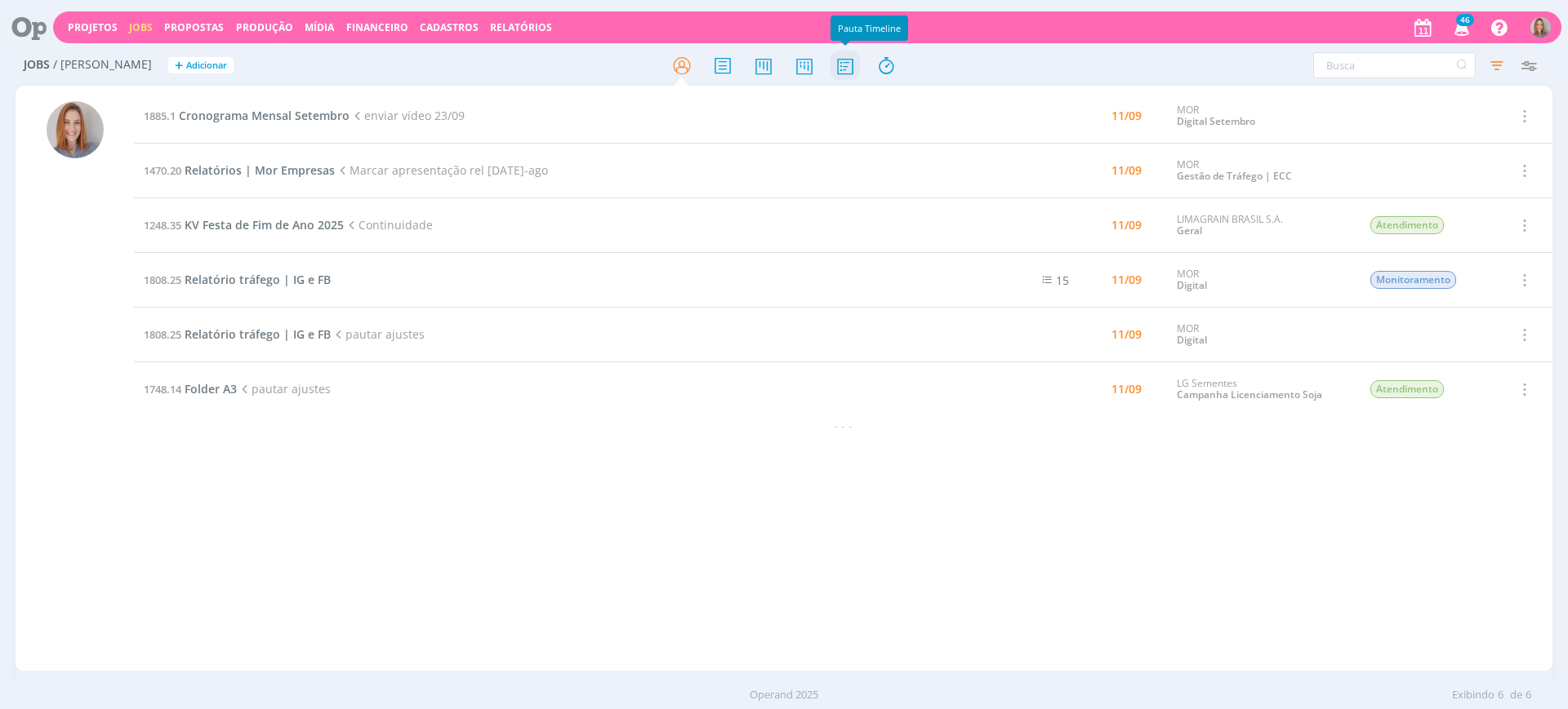
click at [847, 72] on icon at bounding box center [844, 65] width 29 height 31
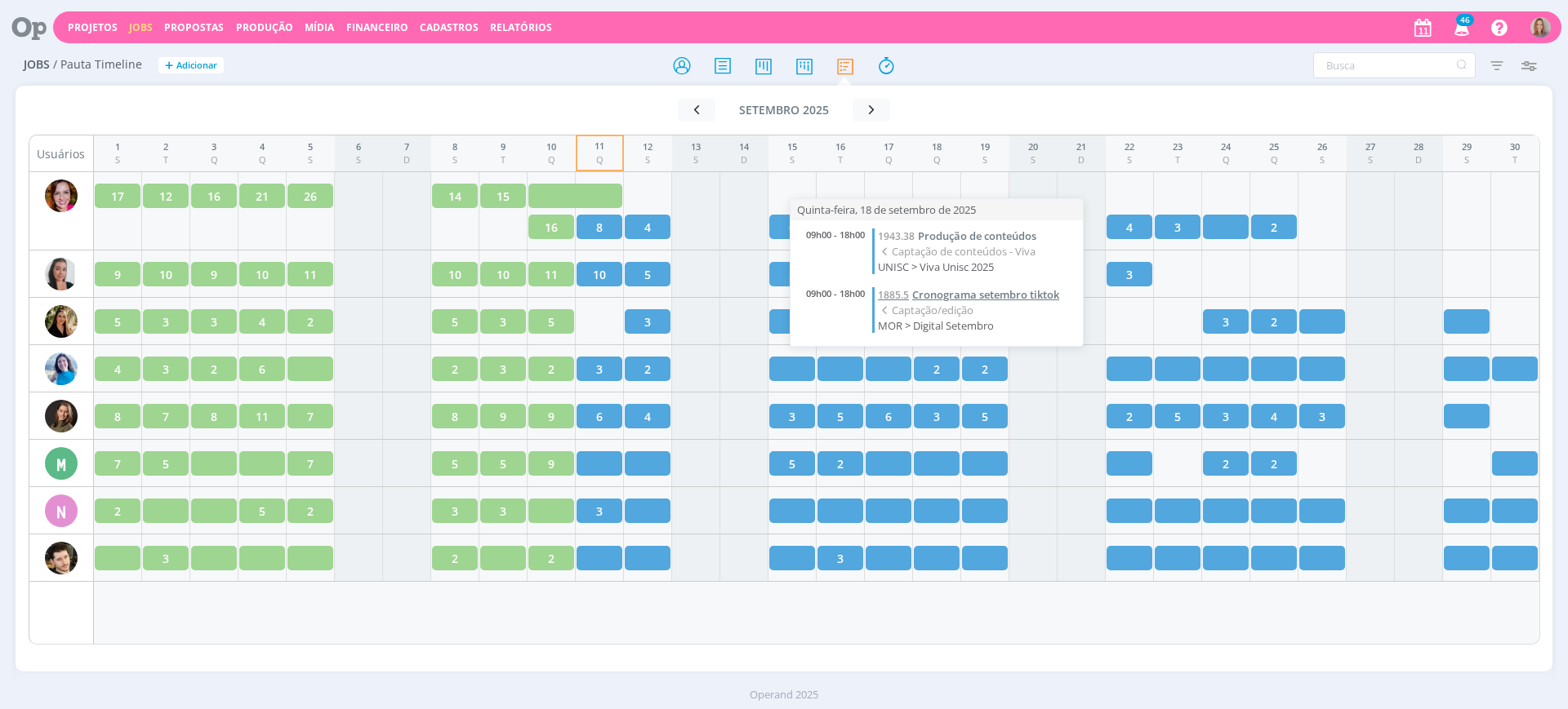
click at [976, 298] on span "Cronograma setembro tiktok" at bounding box center [985, 294] width 147 height 14
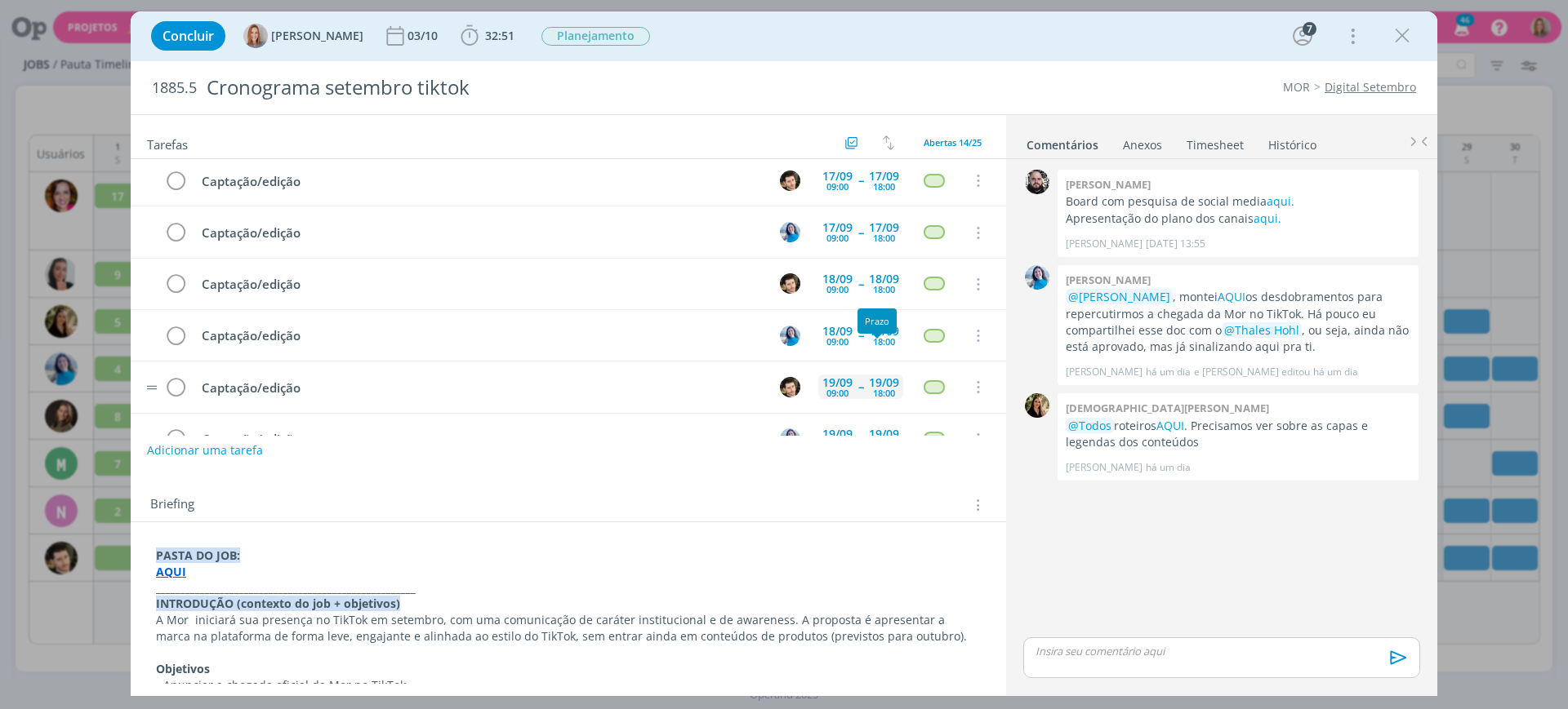
scroll to position [208, 0]
click at [973, 338] on icon "dialog" at bounding box center [977, 338] width 18 height 14
click at [945, 361] on link "Cancelar" at bounding box center [924, 366] width 129 height 26
click at [972, 390] on icon "dialog" at bounding box center [977, 390] width 18 height 14
click at [929, 374] on link "Cancelar" at bounding box center [924, 363] width 129 height 26
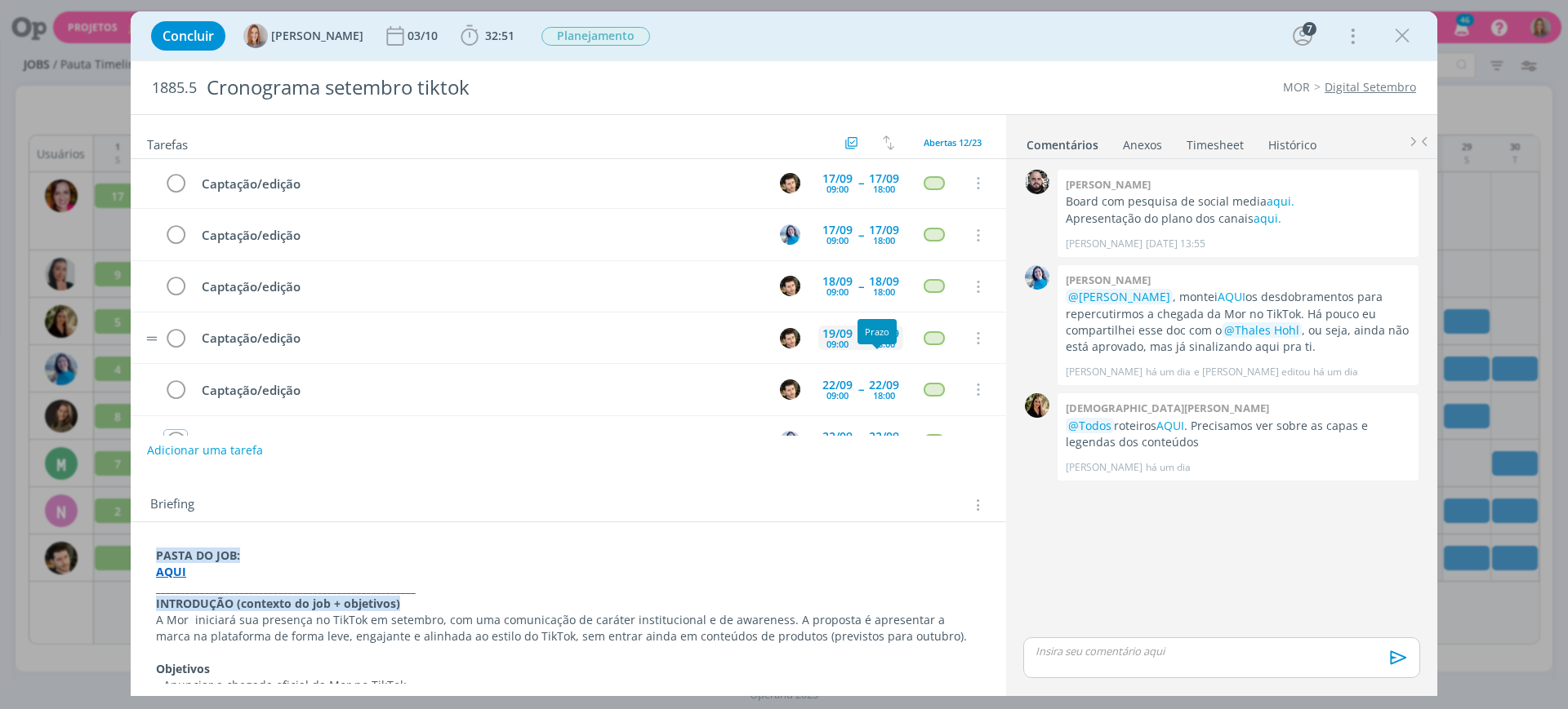
scroll to position [226, 0]
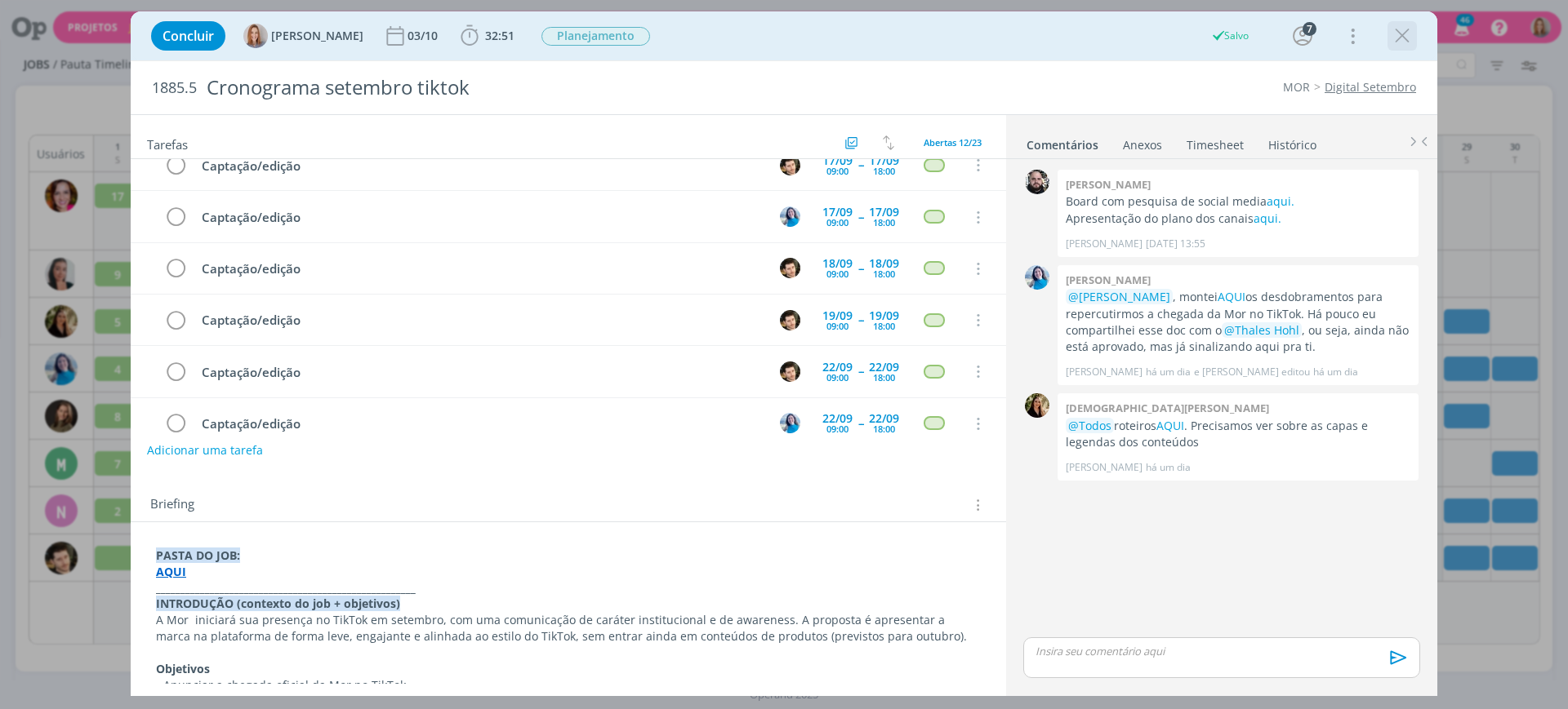
click at [1403, 42] on icon "dialog" at bounding box center [1403, 36] width 25 height 25
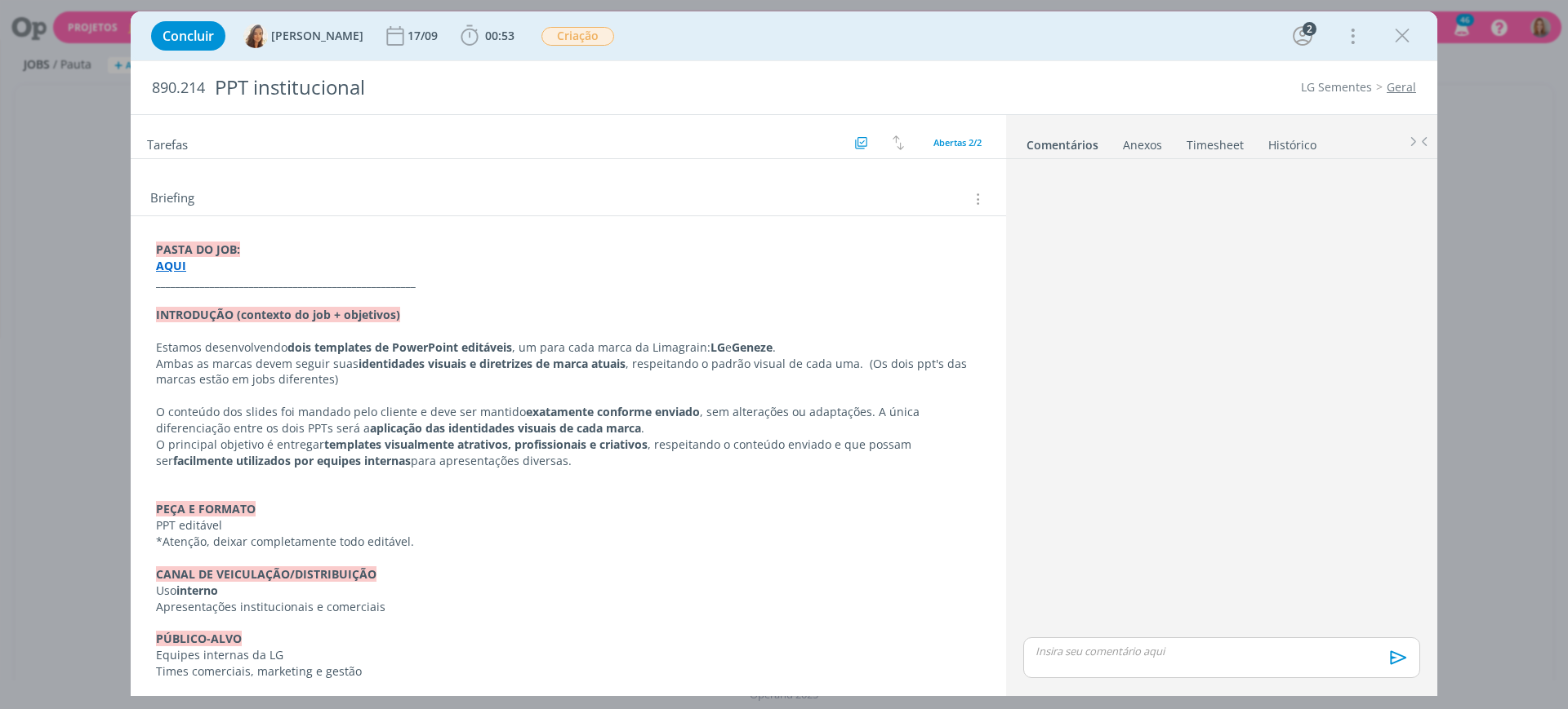
scroll to position [204, 0]
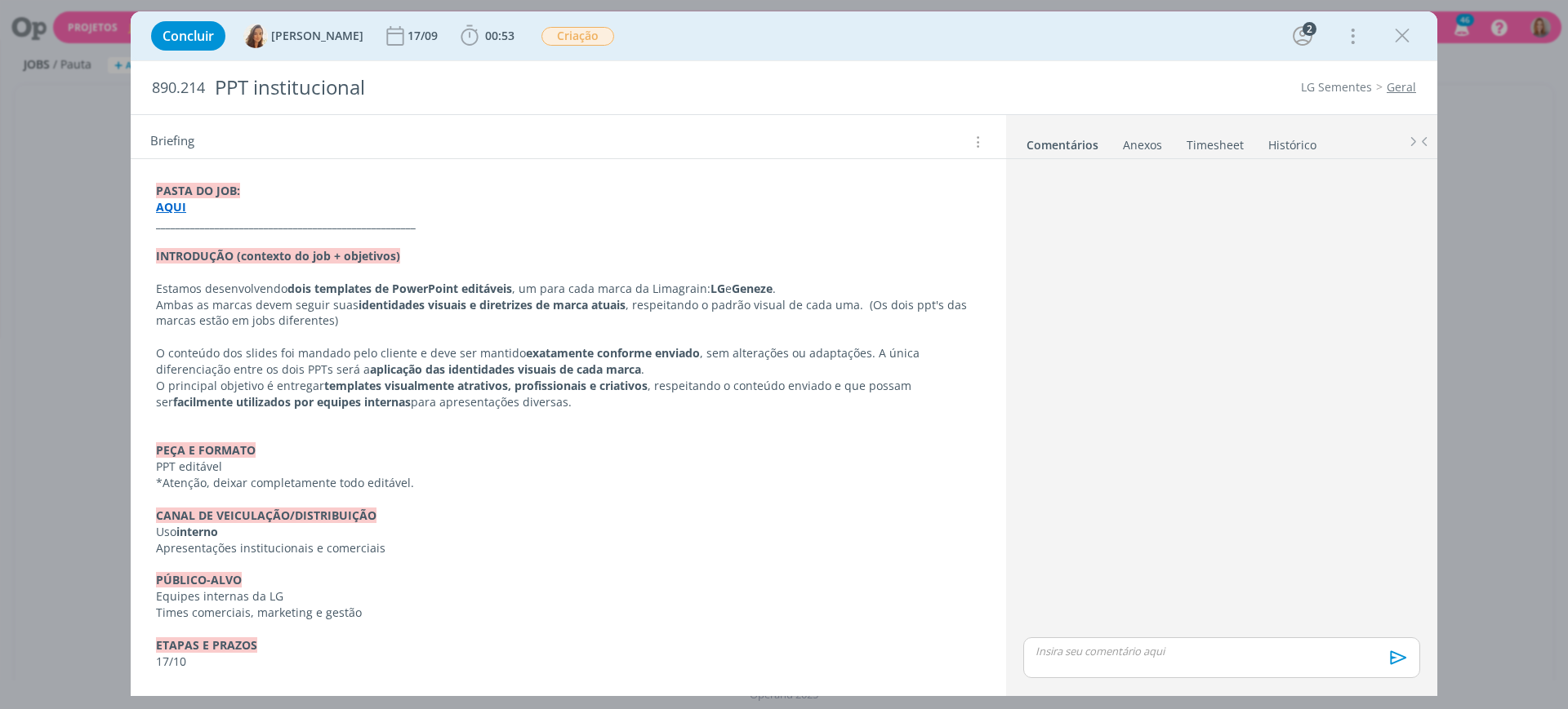
click at [353, 277] on p "dialog" at bounding box center [568, 272] width 824 height 16
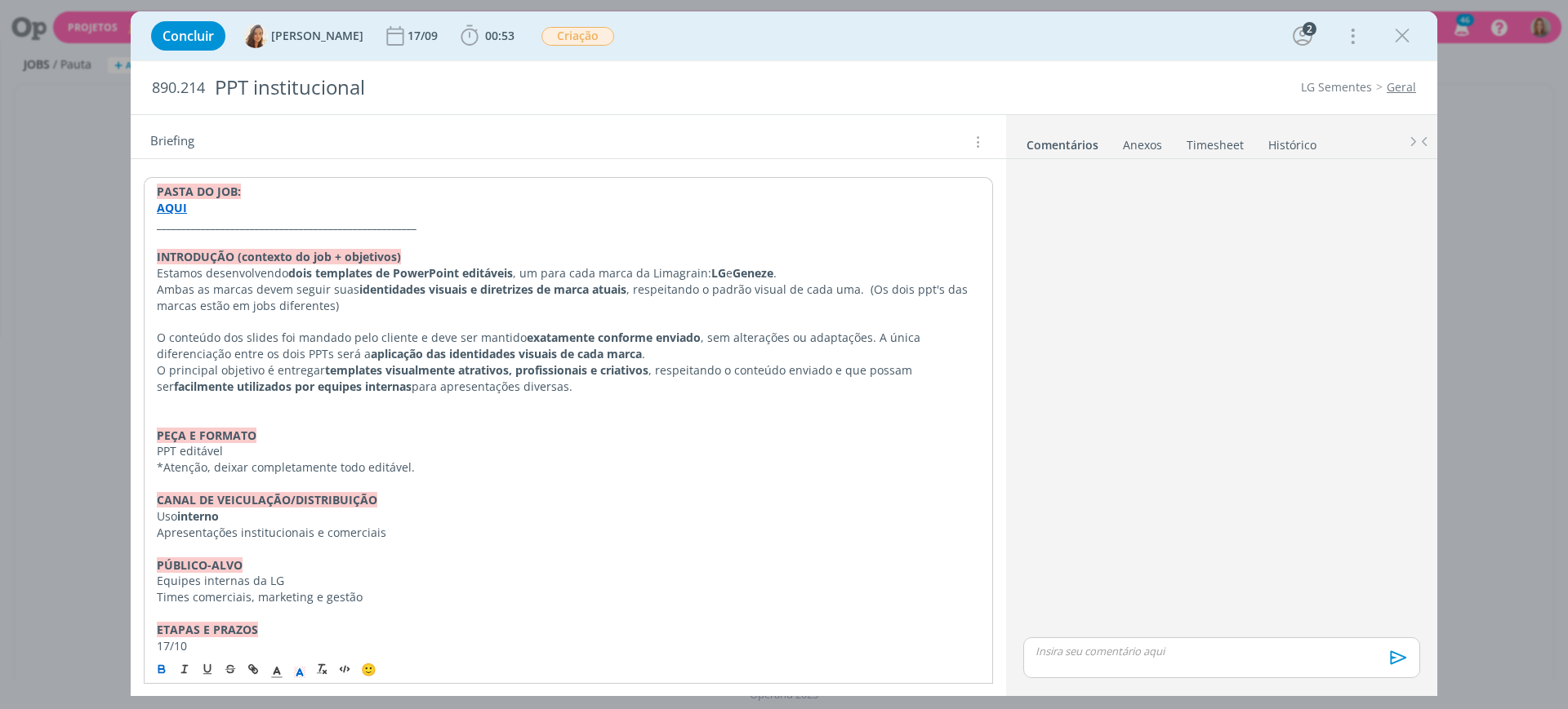
click at [453, 273] on strong "dois templates de PowerPoint editáveis" at bounding box center [400, 273] width 224 height 15
click at [264, 333] on p "O conteúdo dos slides foi mandado pelo cliente e deve ser mantido exatamente co…" at bounding box center [569, 346] width 823 height 32
click at [335, 330] on p "O conteúdo dos slides foi mandado pelo cliente e deve ser mantido exatamente co…" at bounding box center [569, 346] width 823 height 32
click at [610, 345] on p "O conteúdo dos slides foi mandado pelo cliente e deve ser mantido exatamente co…" at bounding box center [568, 345] width 824 height 32
click at [474, 327] on p "dialog" at bounding box center [568, 320] width 824 height 16
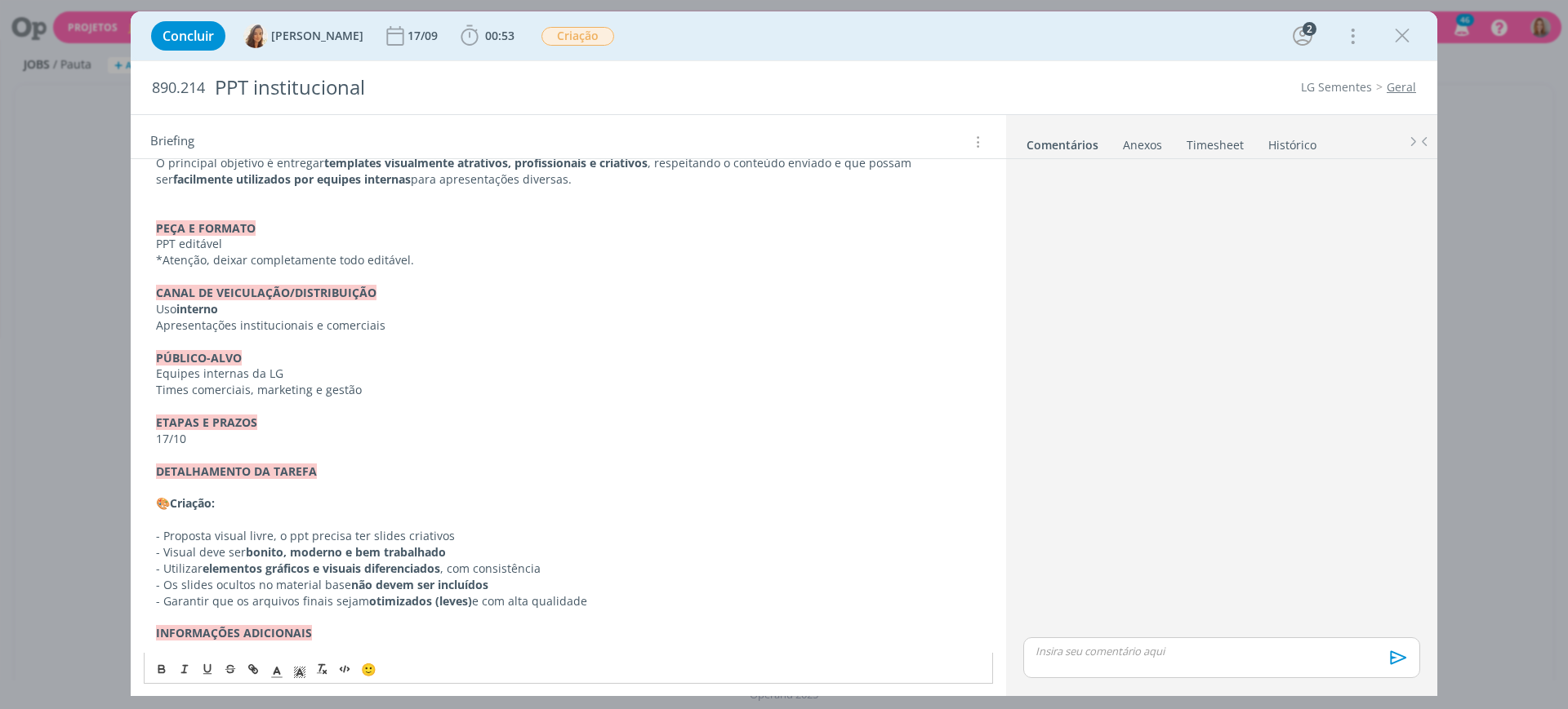
scroll to position [408, 0]
click at [318, 519] on p "dialog" at bounding box center [568, 522] width 824 height 16
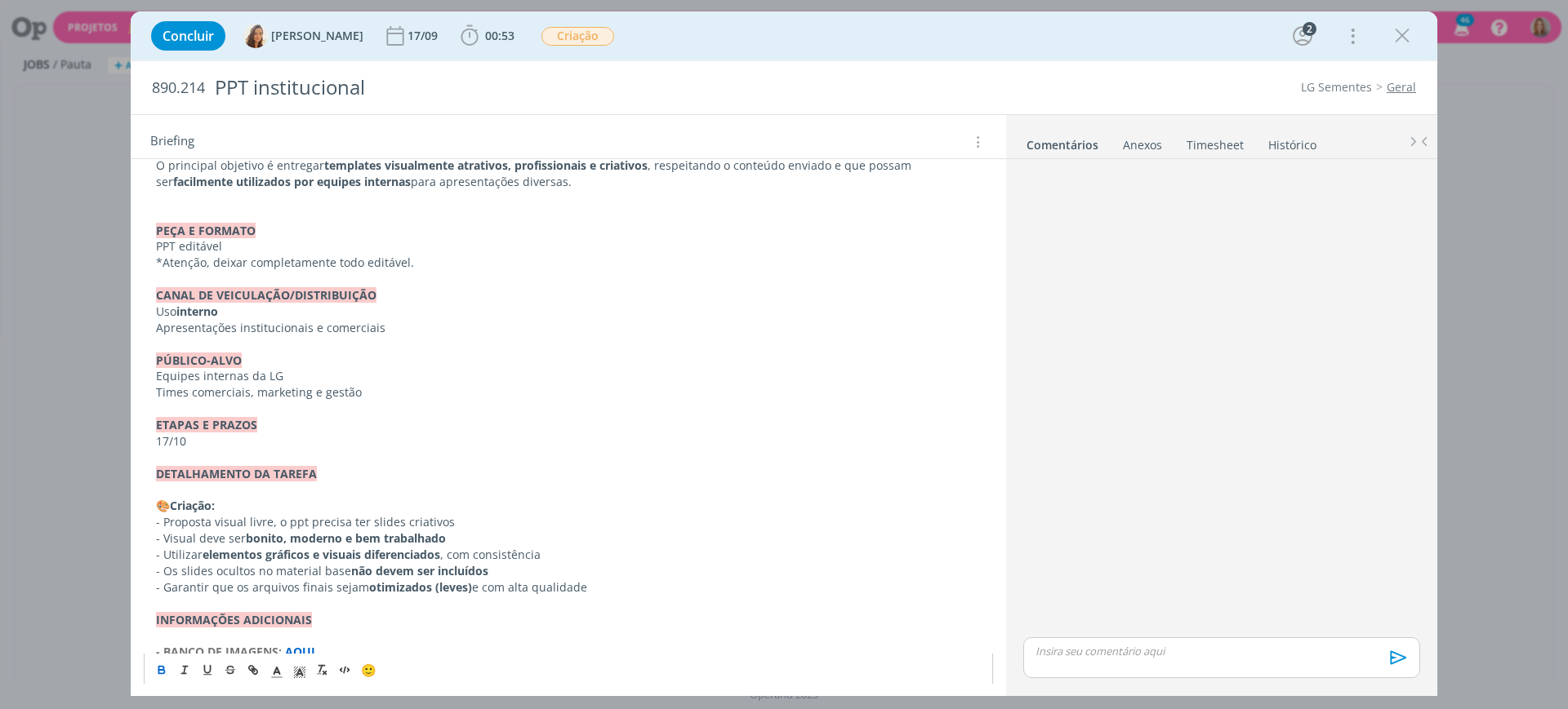
click at [237, 592] on p "- Garantir que os arquivos finais sejam otimizados (leves) e com alta qualidade" at bounding box center [568, 587] width 824 height 16
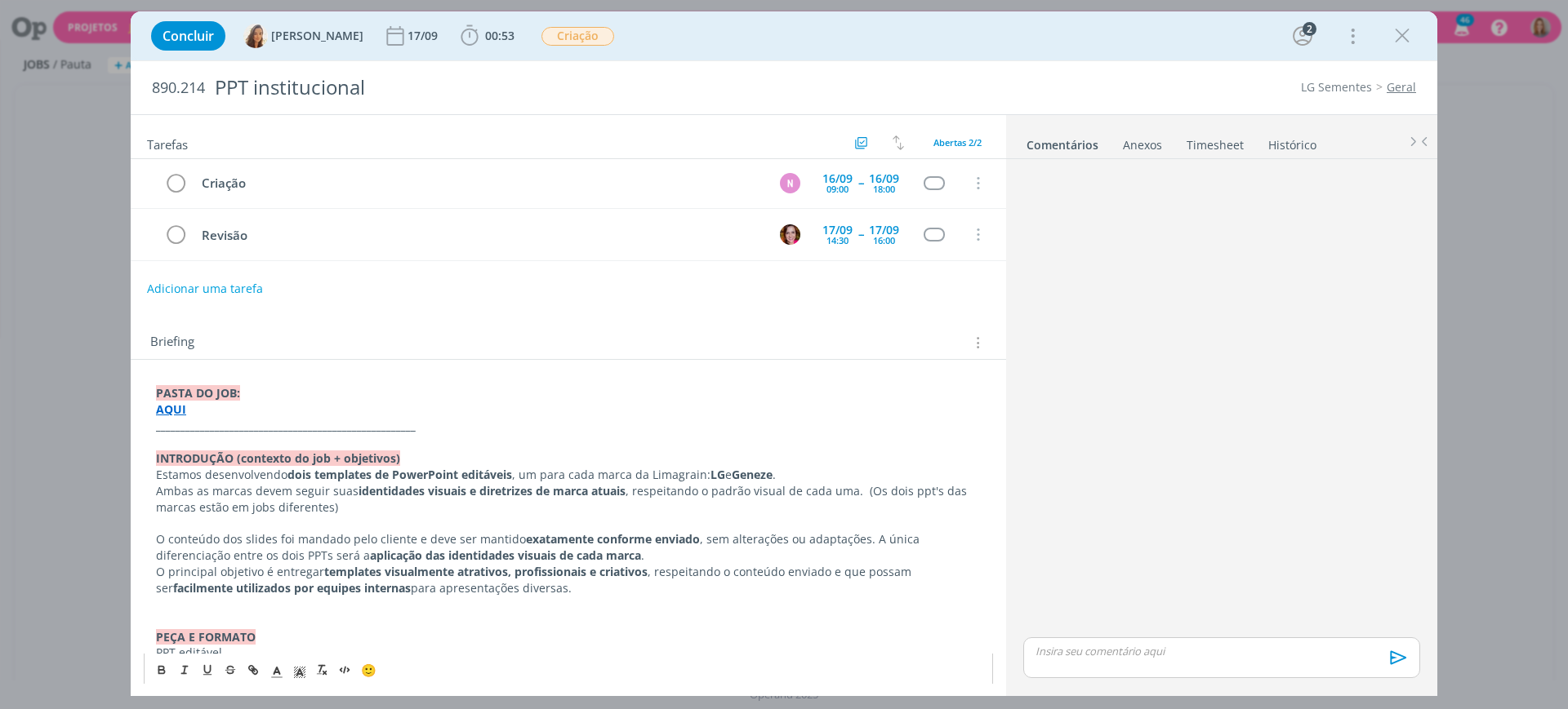
scroll to position [0, 0]
